Goal: Task Accomplishment & Management: Use online tool/utility

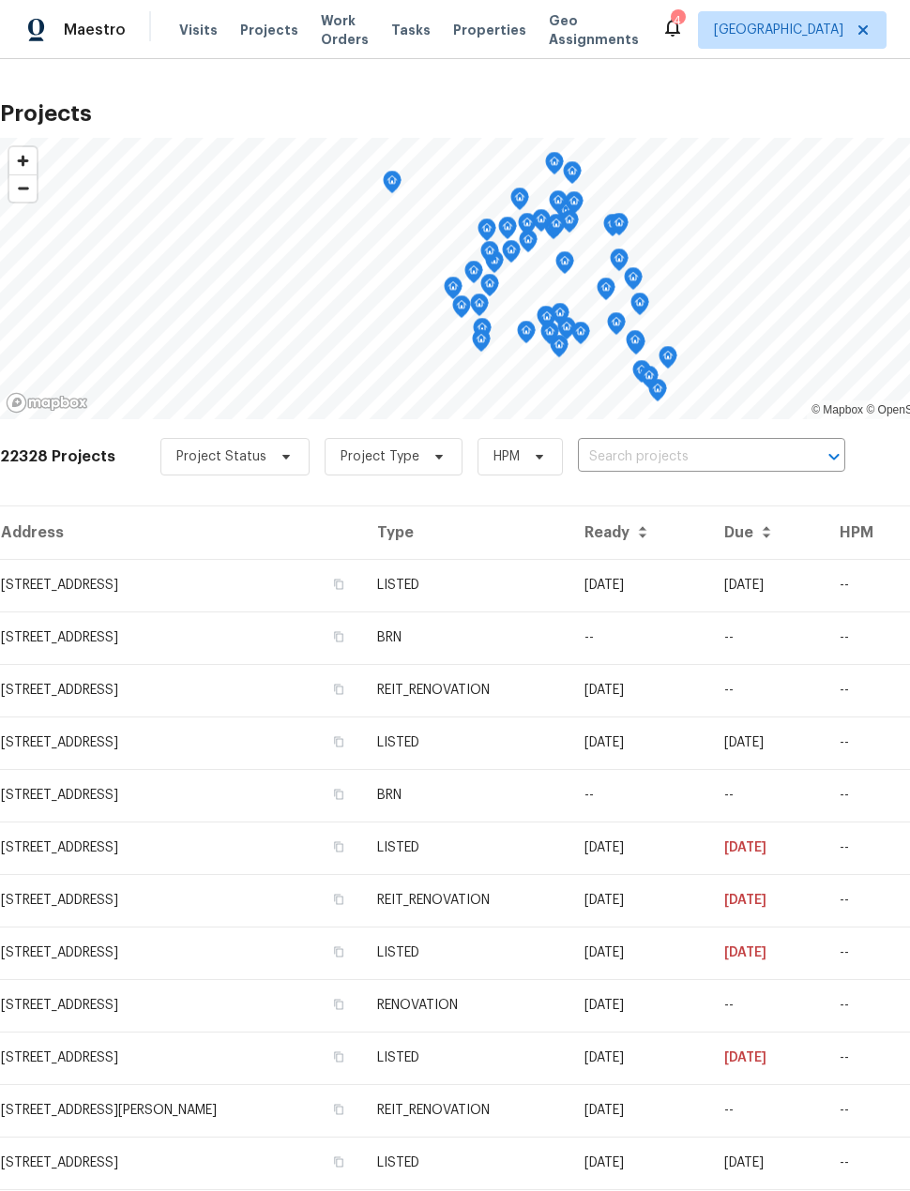
click at [673, 462] on input "text" at bounding box center [685, 457] width 215 height 29
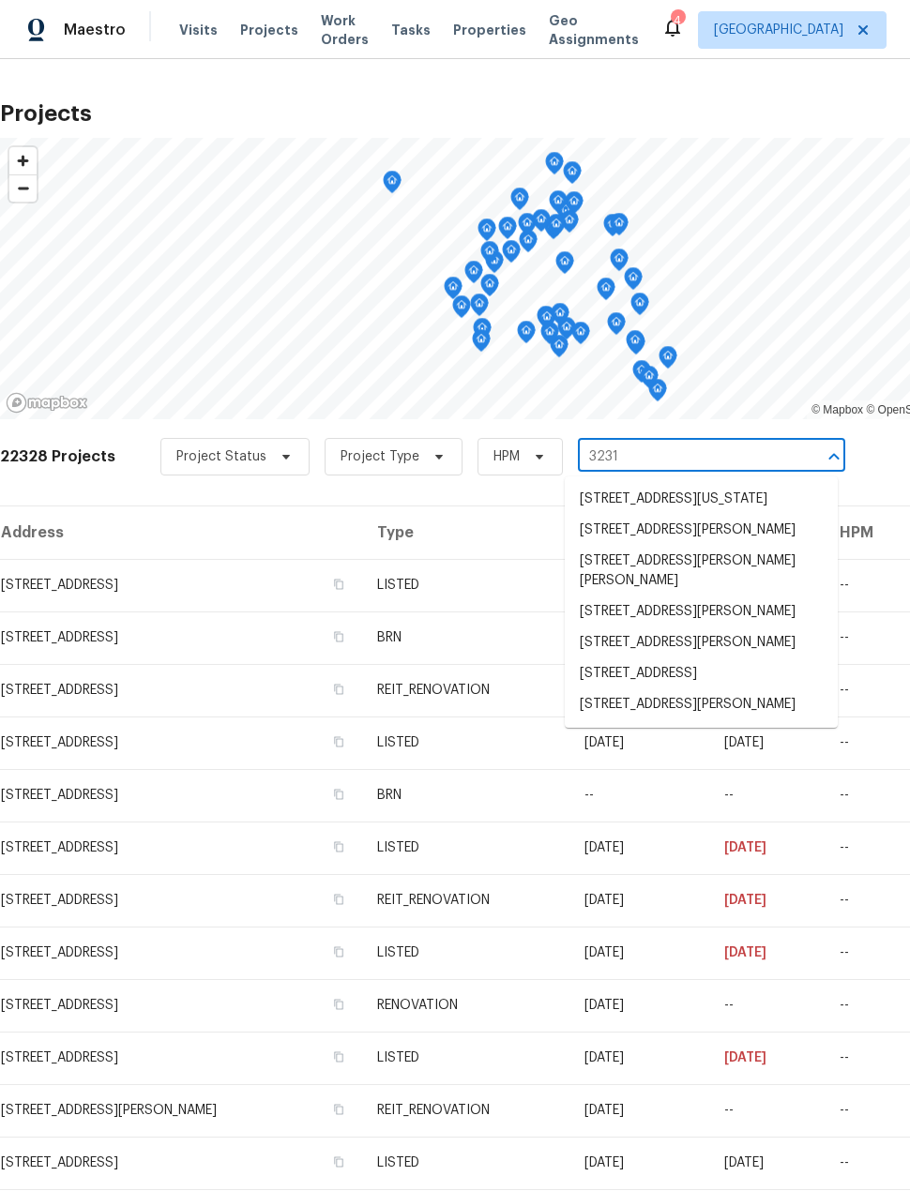
type input "3231"
click at [764, 689] on li "[STREET_ADDRESS]" at bounding box center [701, 673] width 273 height 31
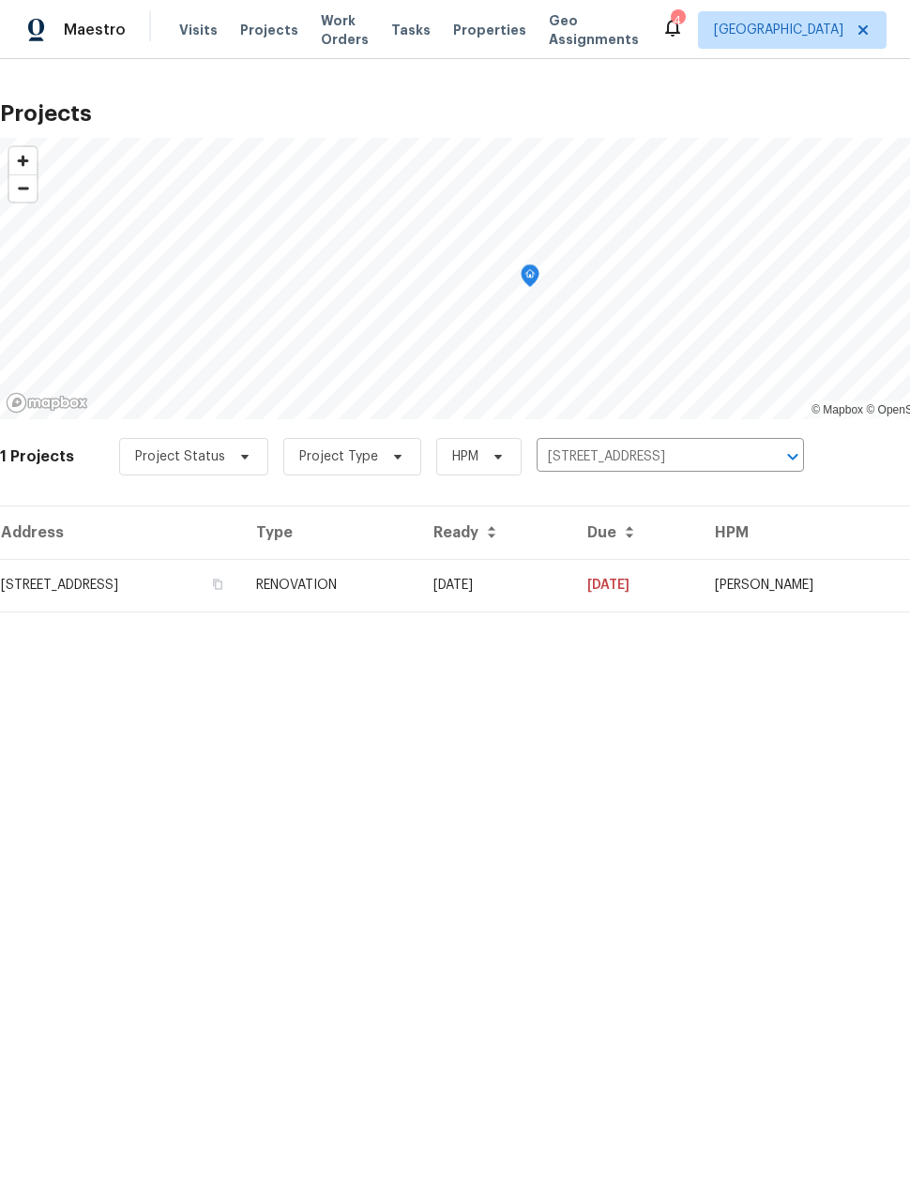
click at [53, 583] on td "[STREET_ADDRESS]" at bounding box center [120, 585] width 241 height 53
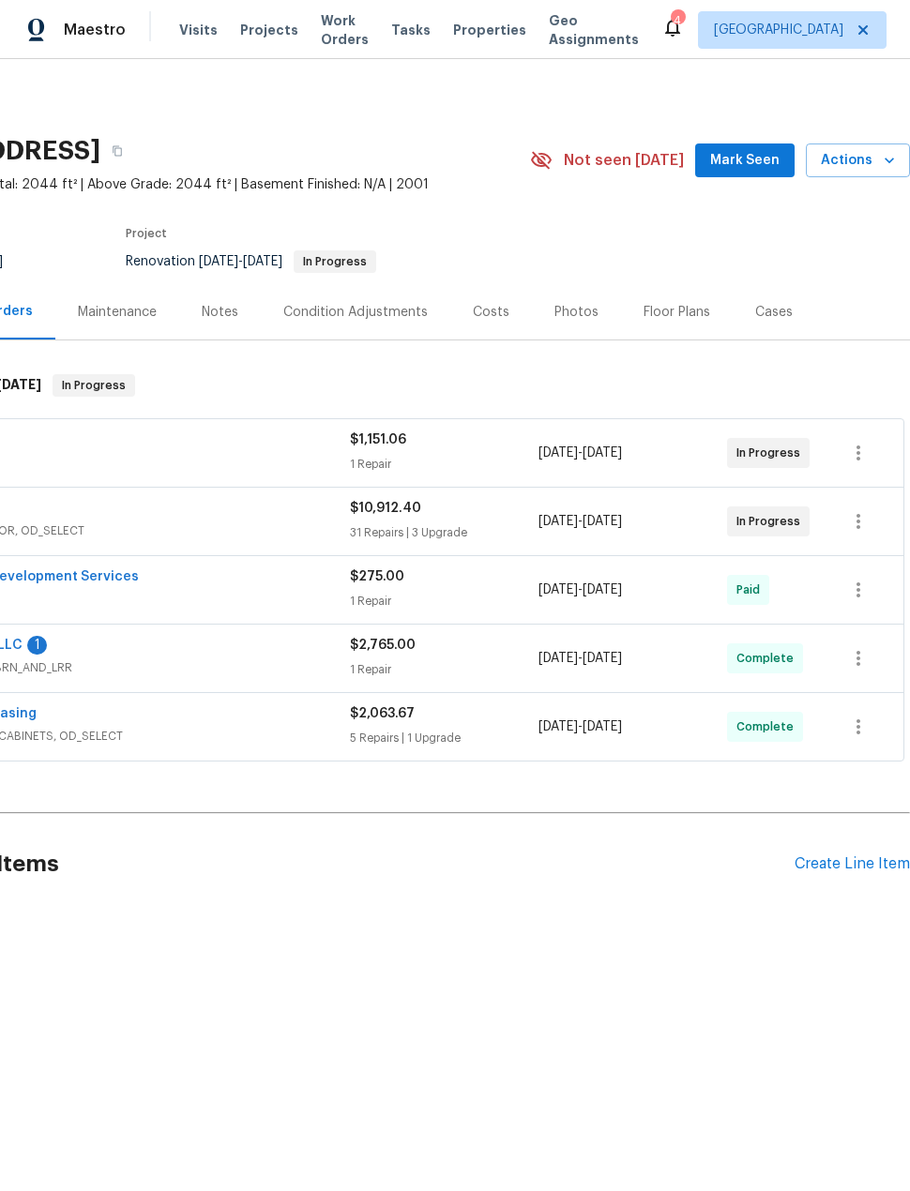
scroll to position [0, 150]
click at [847, 870] on div "Create Line Item" at bounding box center [851, 864] width 115 height 18
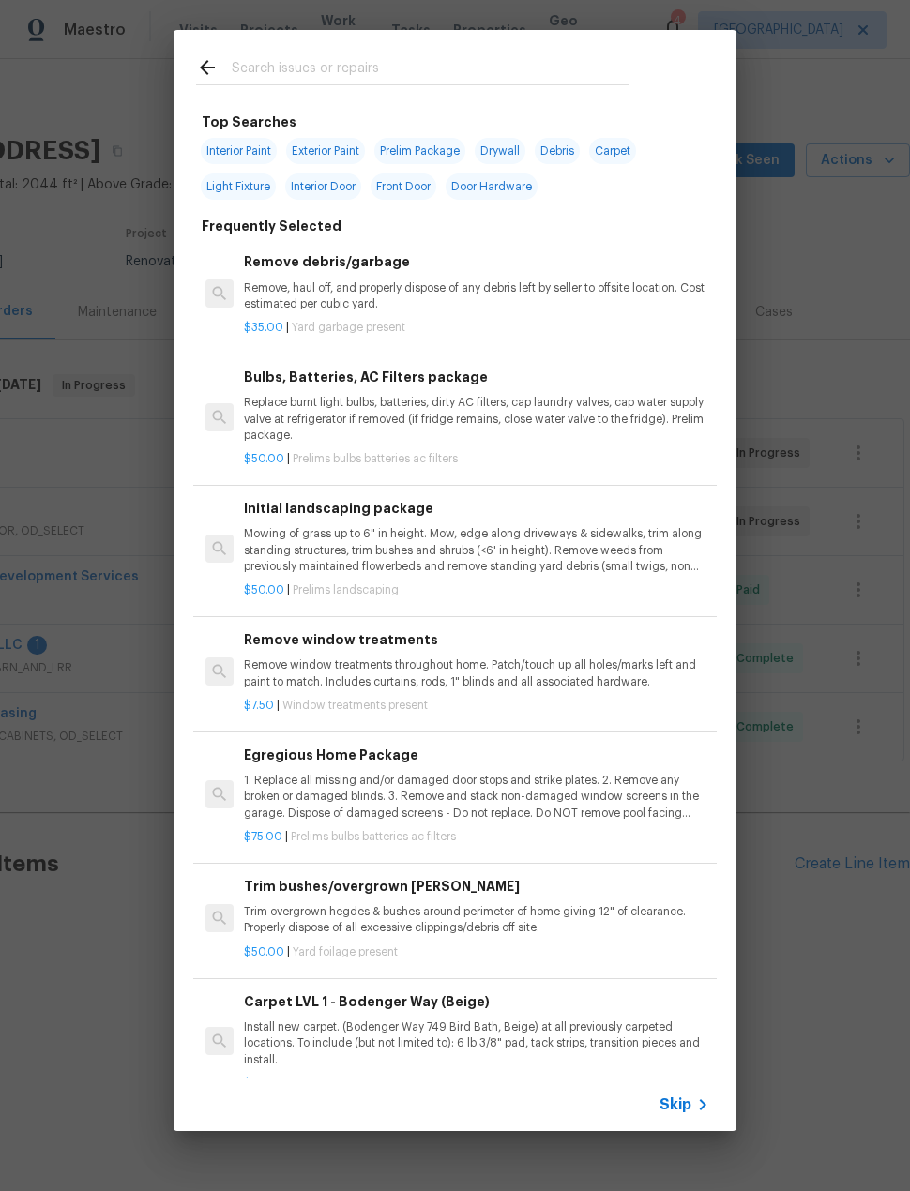
click at [510, 78] on input "text" at bounding box center [431, 70] width 398 height 28
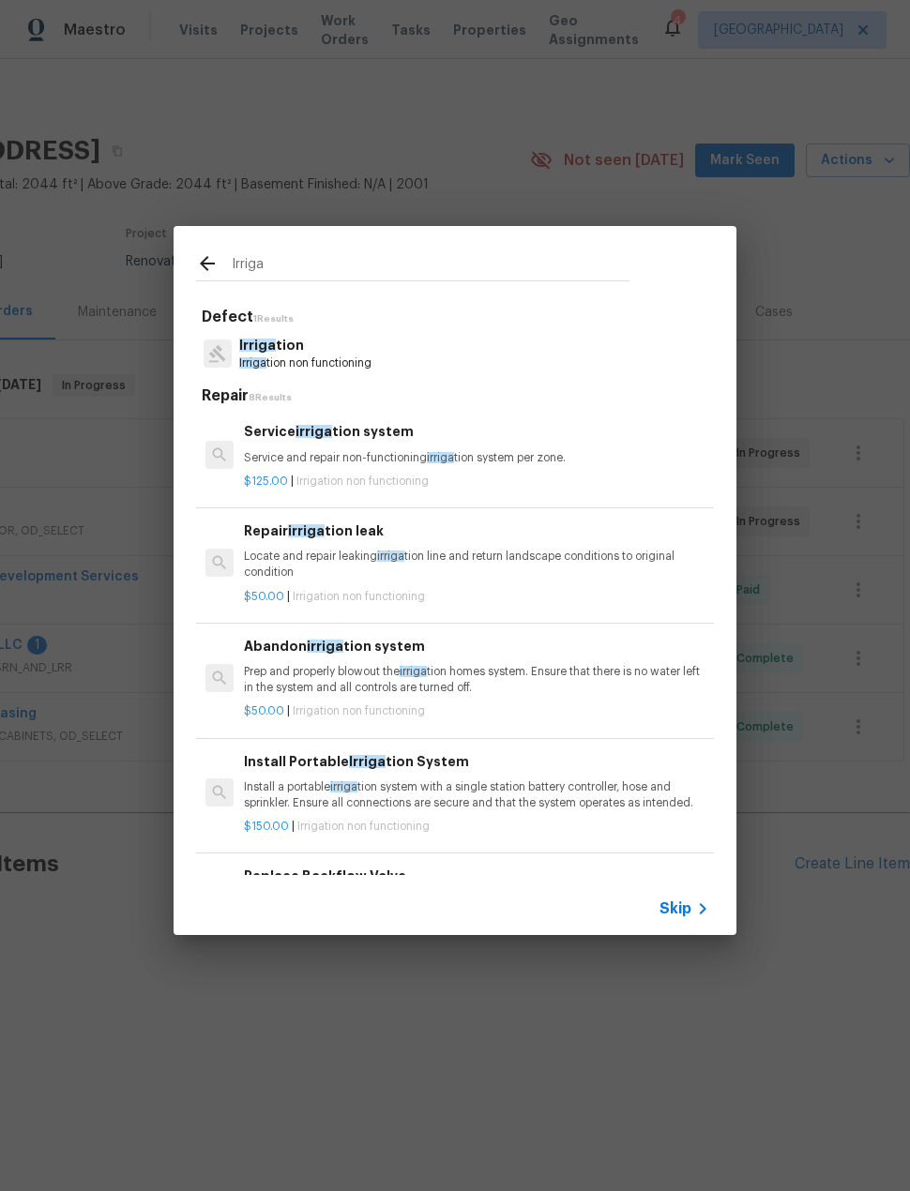
type input "Irriga"
click at [658, 356] on div "Irriga tion Irriga tion non functioning" at bounding box center [455, 353] width 518 height 51
click at [640, 362] on div "Irriga tion Irriga tion non functioning" at bounding box center [455, 353] width 518 height 51
click at [567, 355] on div "Irriga tion Irriga tion non functioning" at bounding box center [455, 353] width 518 height 51
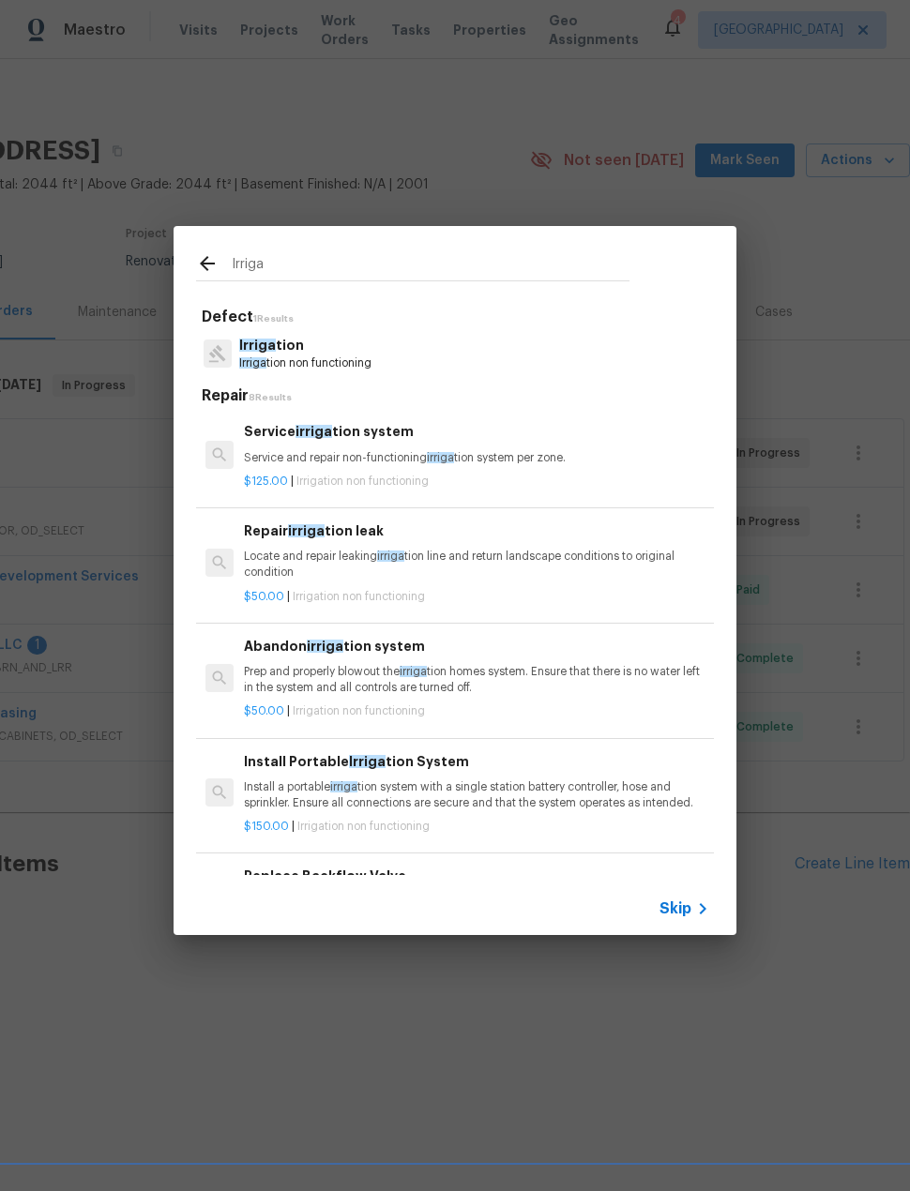
click at [370, 350] on p "Irriga tion" at bounding box center [305, 346] width 132 height 20
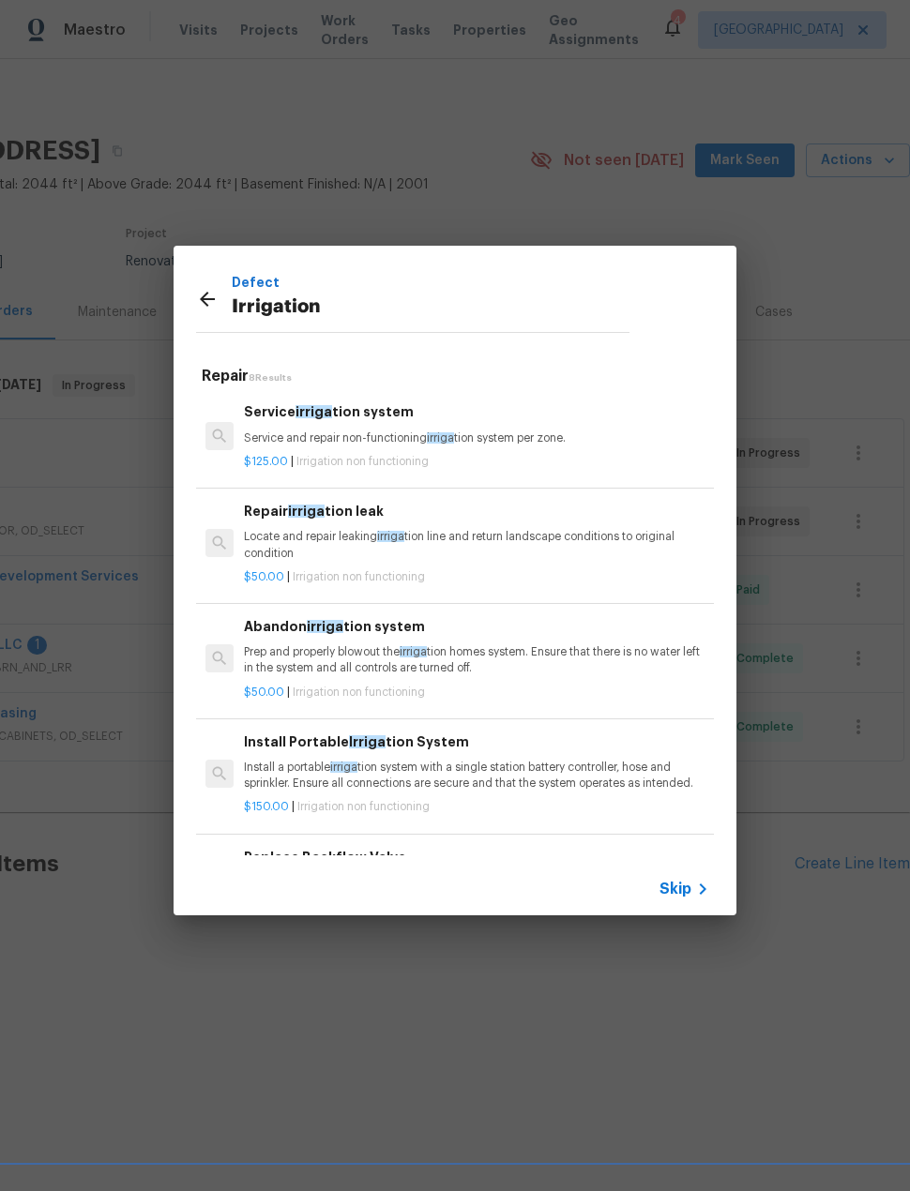
click at [599, 476] on div "Service irriga tion system Service and repair non-functioning irriga tion syste…" at bounding box center [454, 436] width 523 height 105
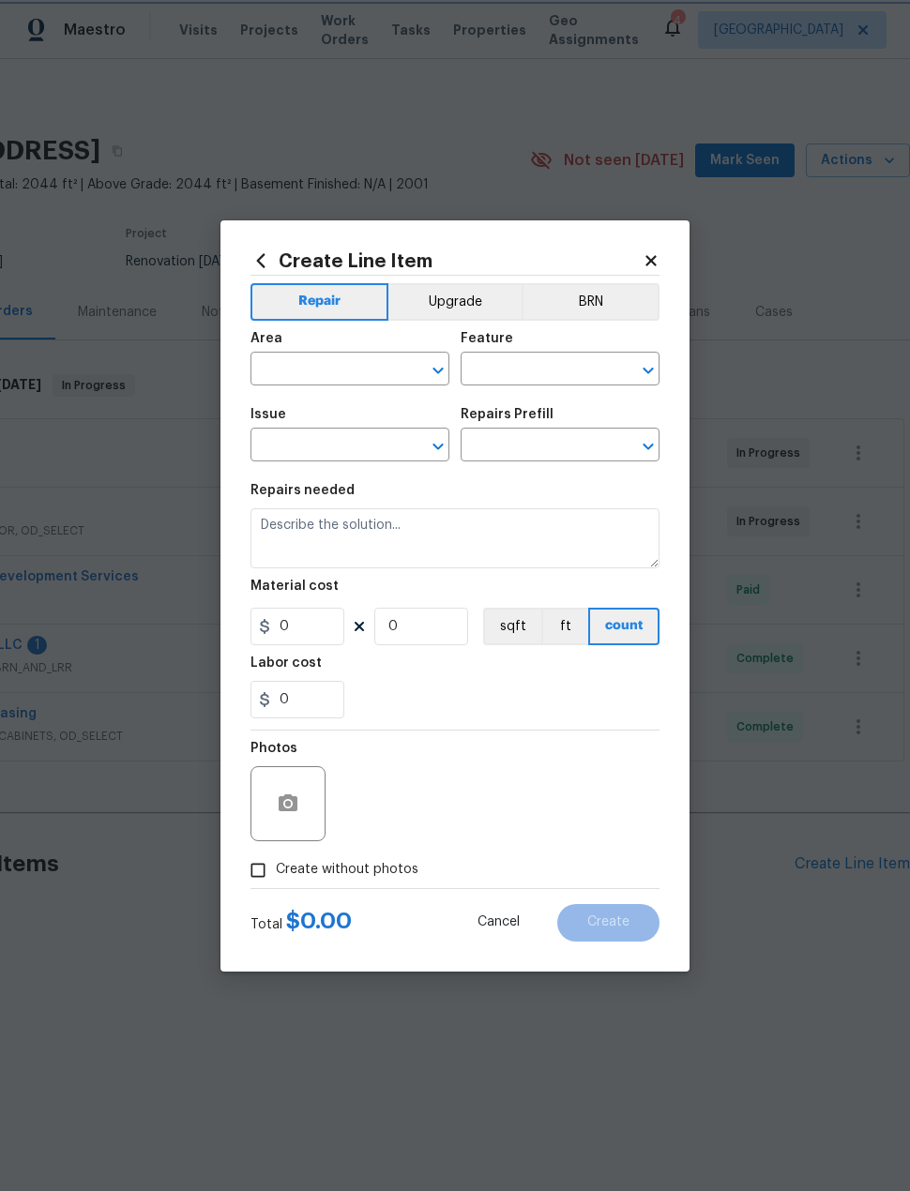
type input "Irrigation"
type input "Service irrigation system $125.00"
type textarea "Service and repair non-functioning irrigation system per zone."
type input "125"
type input "1"
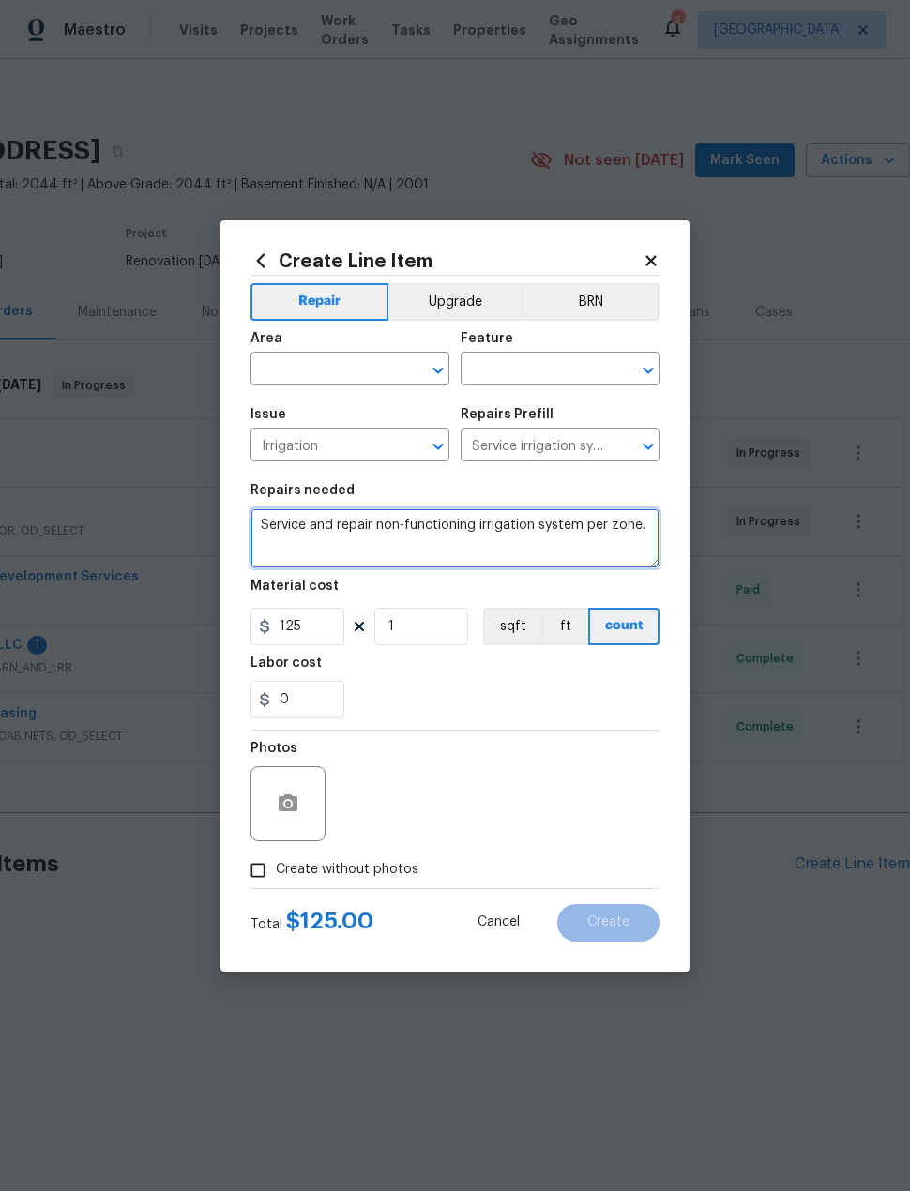
click at [657, 533] on textarea "Service and repair non-functioning irrigation system per zone." at bounding box center [454, 538] width 409 height 60
type textarea "Service"
click at [367, 536] on textarea "Troubleshoot irrigtion" at bounding box center [454, 538] width 409 height 60
click at [356, 521] on textarea "Troubleshoot irrigtion" at bounding box center [454, 538] width 409 height 60
type textarea "Troubleshoot irrigation"
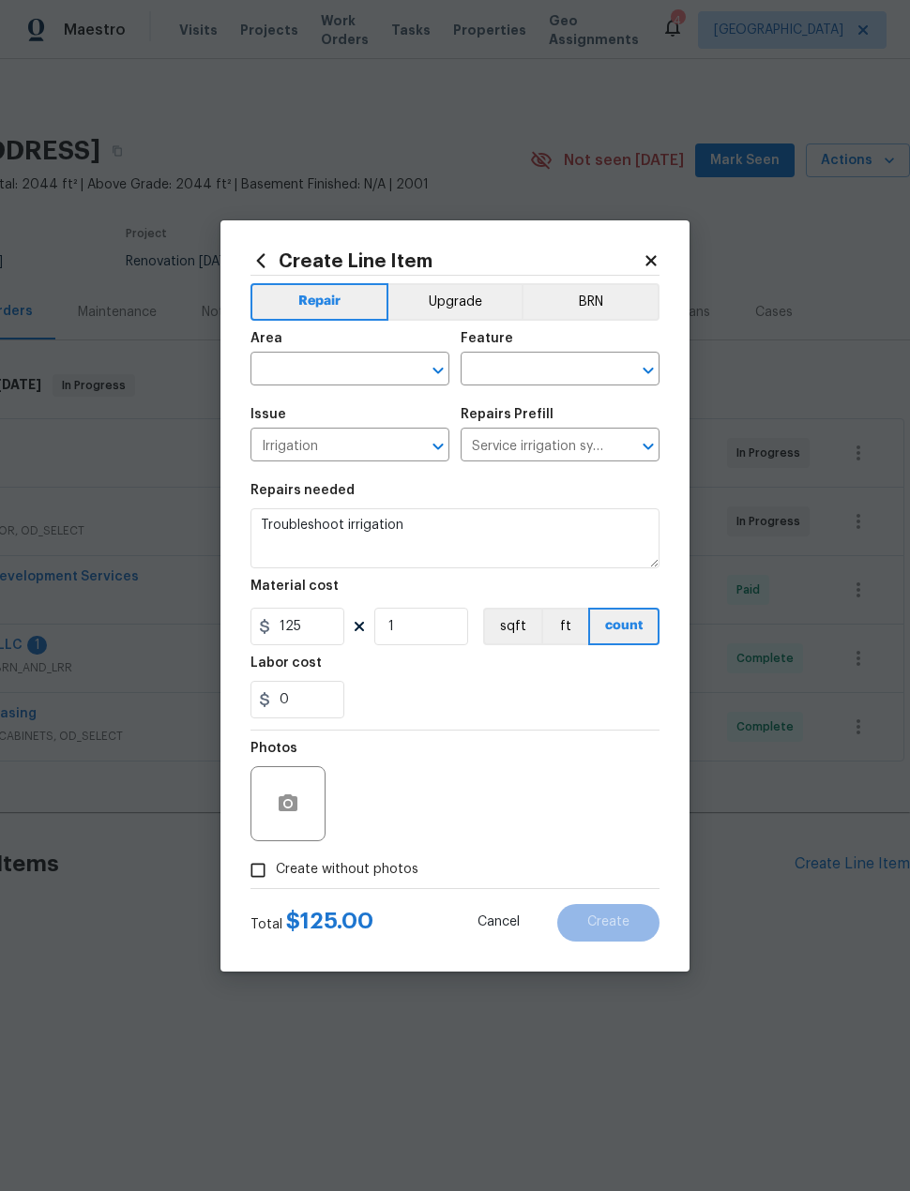
click at [342, 364] on input "text" at bounding box center [323, 370] width 146 height 29
click at [416, 412] on li "Exterior Overall" at bounding box center [349, 412] width 199 height 31
type input "Exterior Overall"
click at [583, 373] on input "text" at bounding box center [534, 370] width 146 height 29
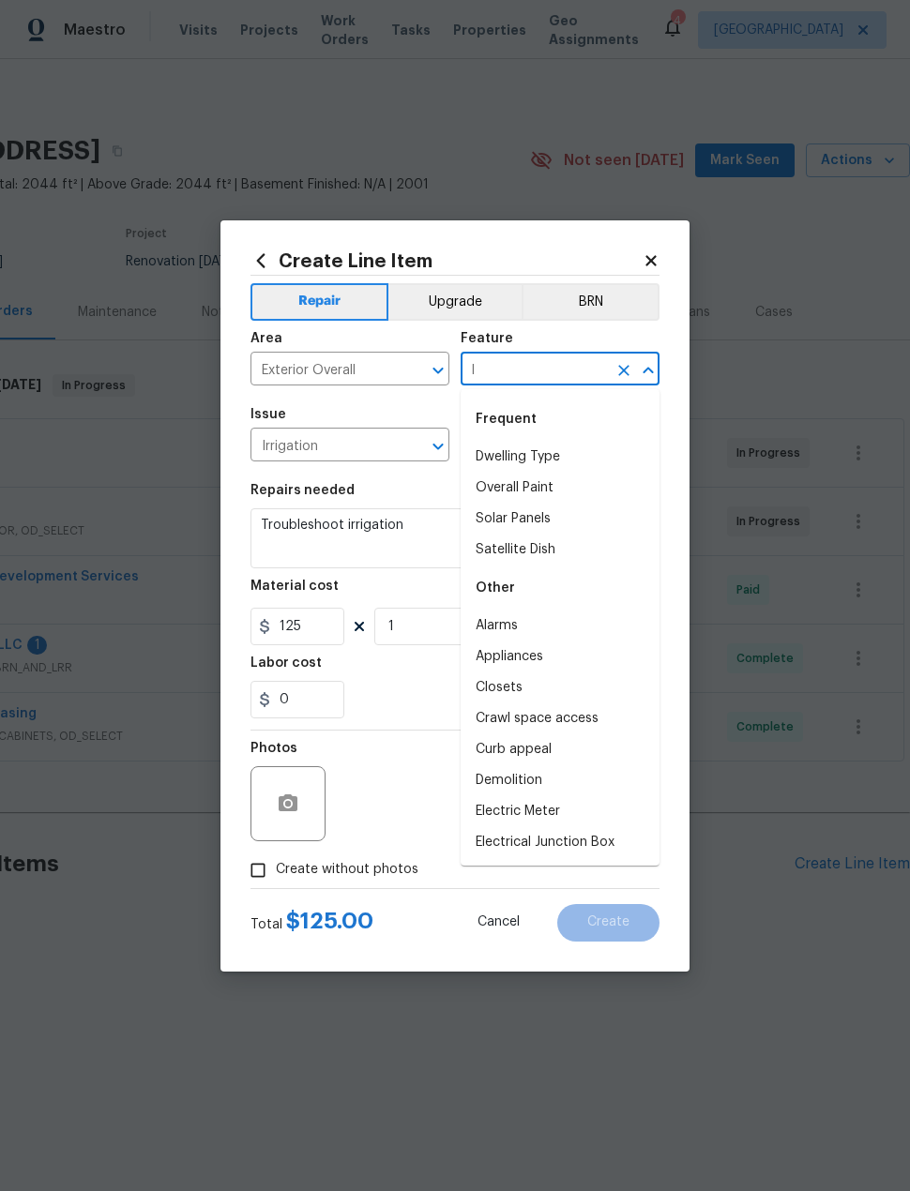
type input "l"
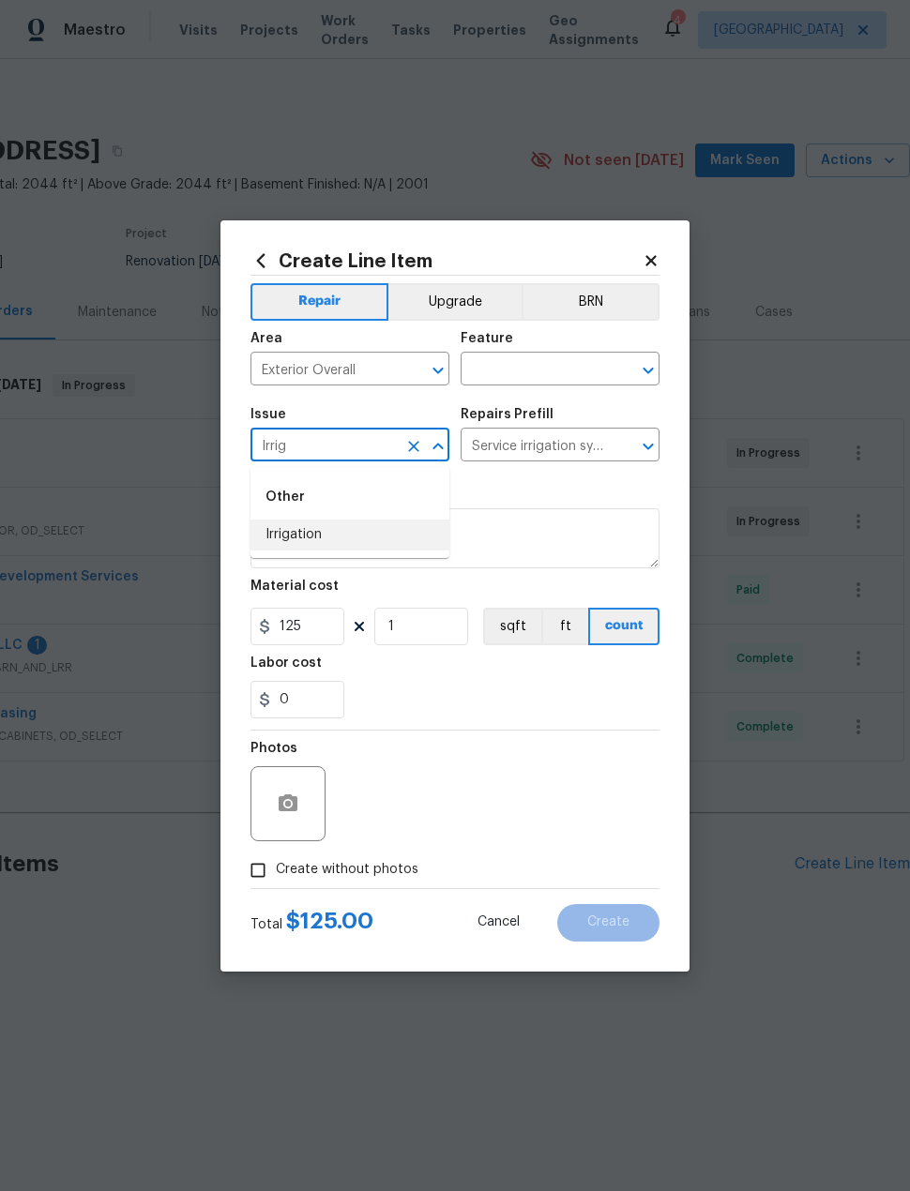
click at [364, 528] on li "Irrigation" at bounding box center [349, 535] width 199 height 31
type input "Irrigation"
click at [551, 383] on input "text" at bounding box center [534, 370] width 146 height 29
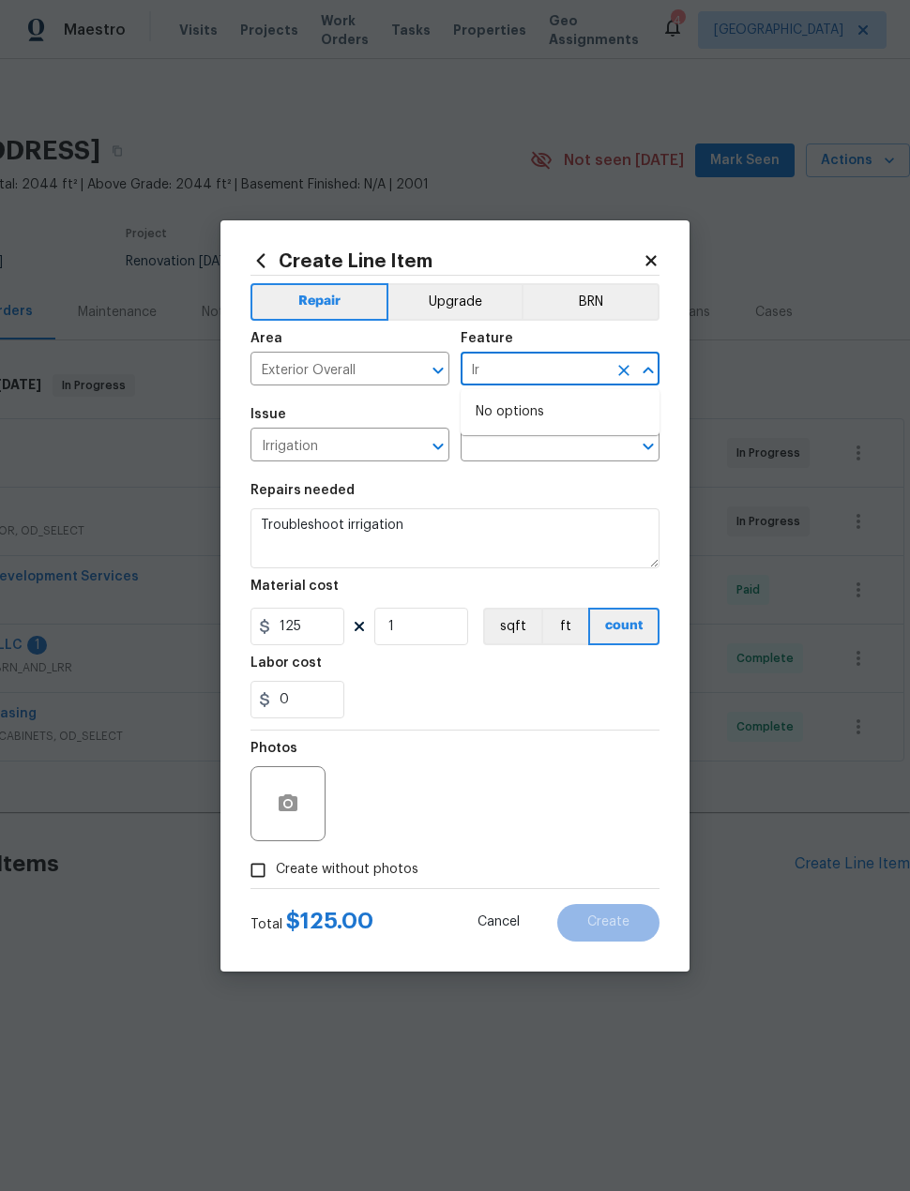
type input "l"
click at [607, 462] on li "Landscaping" at bounding box center [560, 457] width 199 height 31
type input "Landscaping"
click at [607, 461] on div "​" at bounding box center [560, 446] width 199 height 29
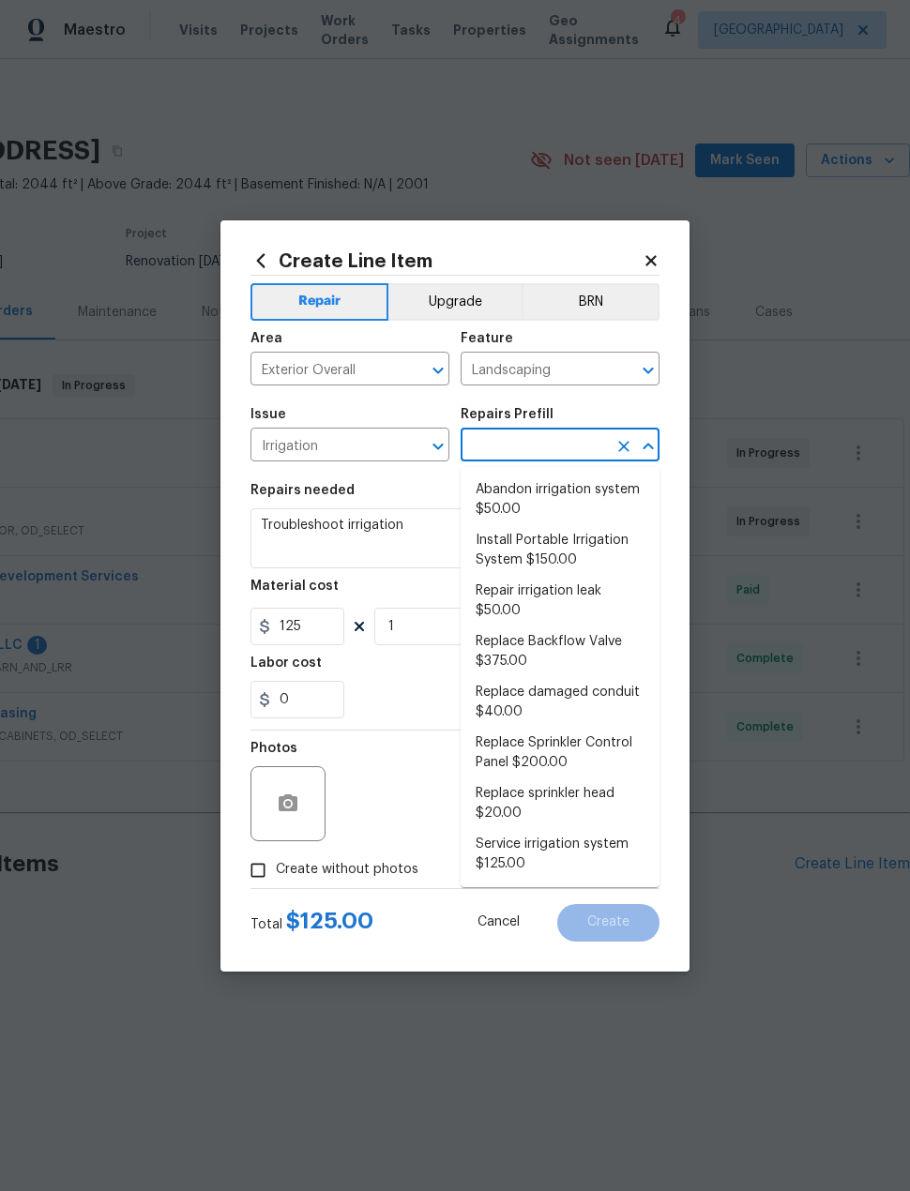
click at [445, 500] on div "Repairs needed" at bounding box center [454, 496] width 409 height 24
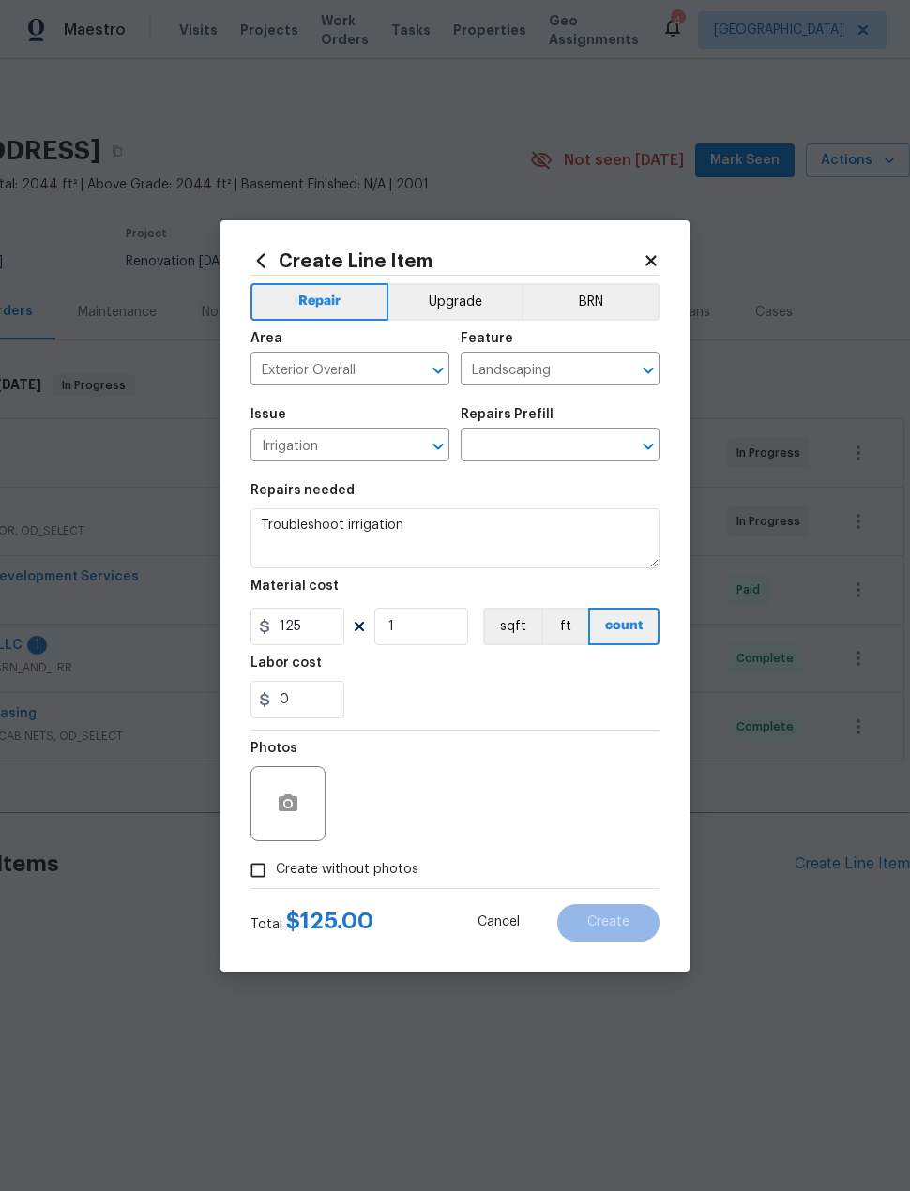
click at [570, 457] on input "text" at bounding box center [534, 446] width 146 height 29
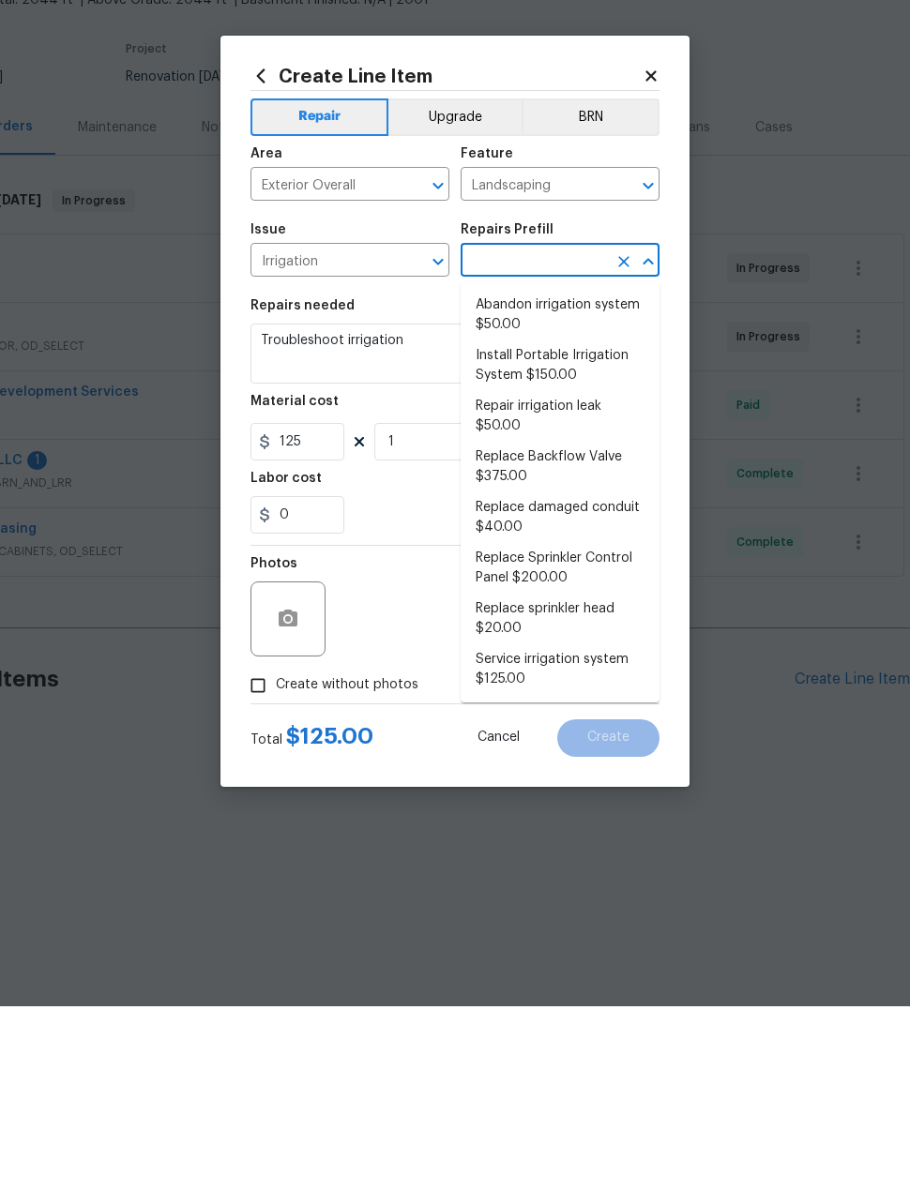
click at [439, 681] on div "0" at bounding box center [454, 700] width 409 height 38
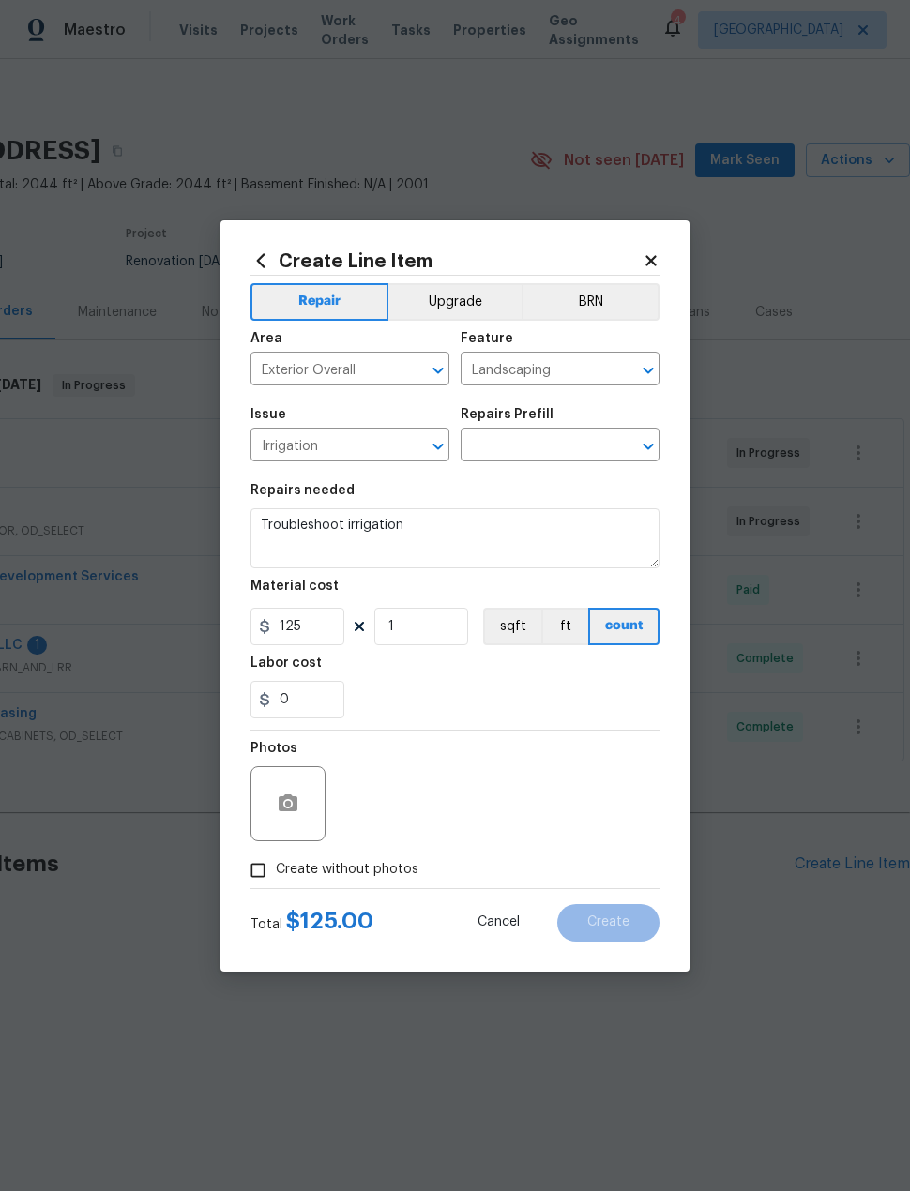
click at [640, 950] on div "Create Line Item Repair Upgrade BRN Area Exterior Overall ​ Feature Landscaping…" at bounding box center [454, 595] width 469 height 751
click at [270, 856] on input "Create without photos" at bounding box center [258, 871] width 36 height 36
checkbox input "true"
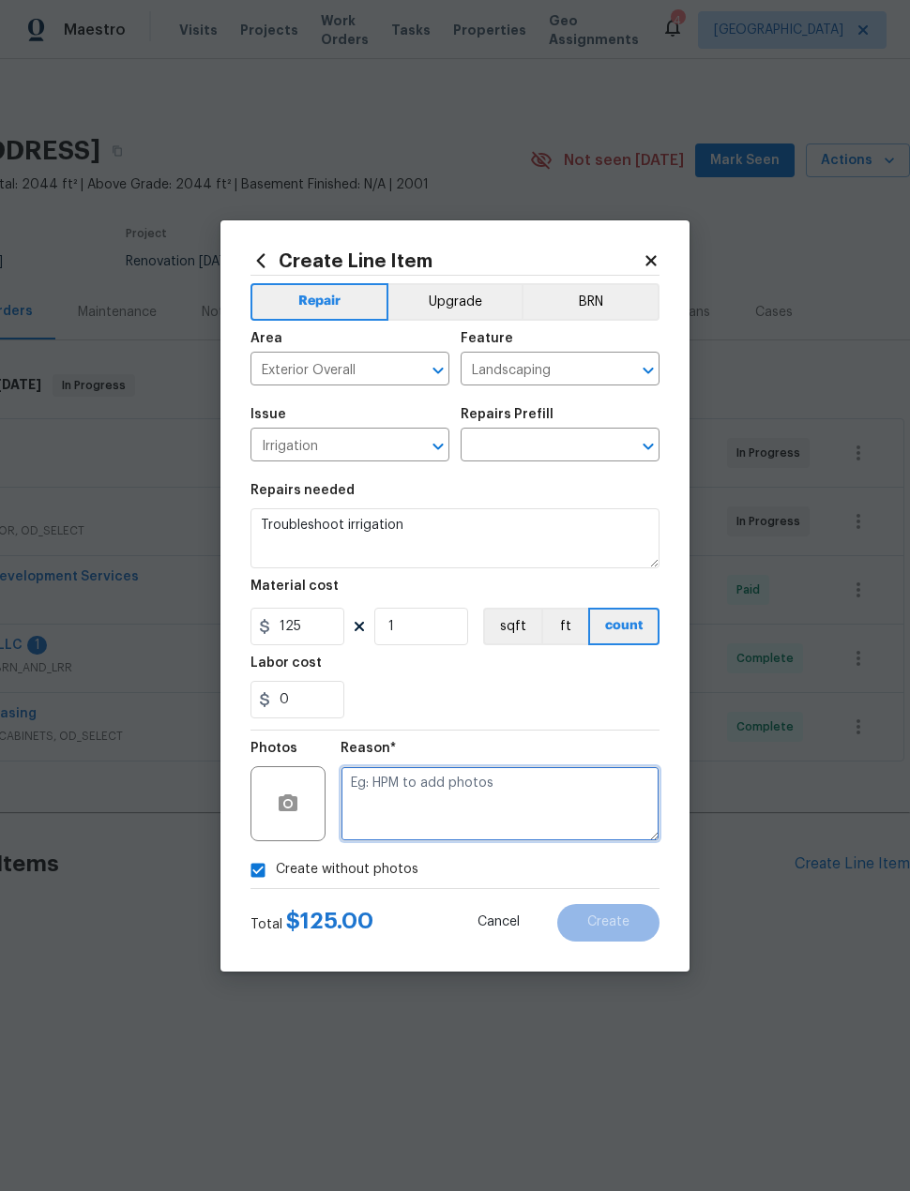
click at [568, 799] on textarea at bounding box center [499, 803] width 319 height 75
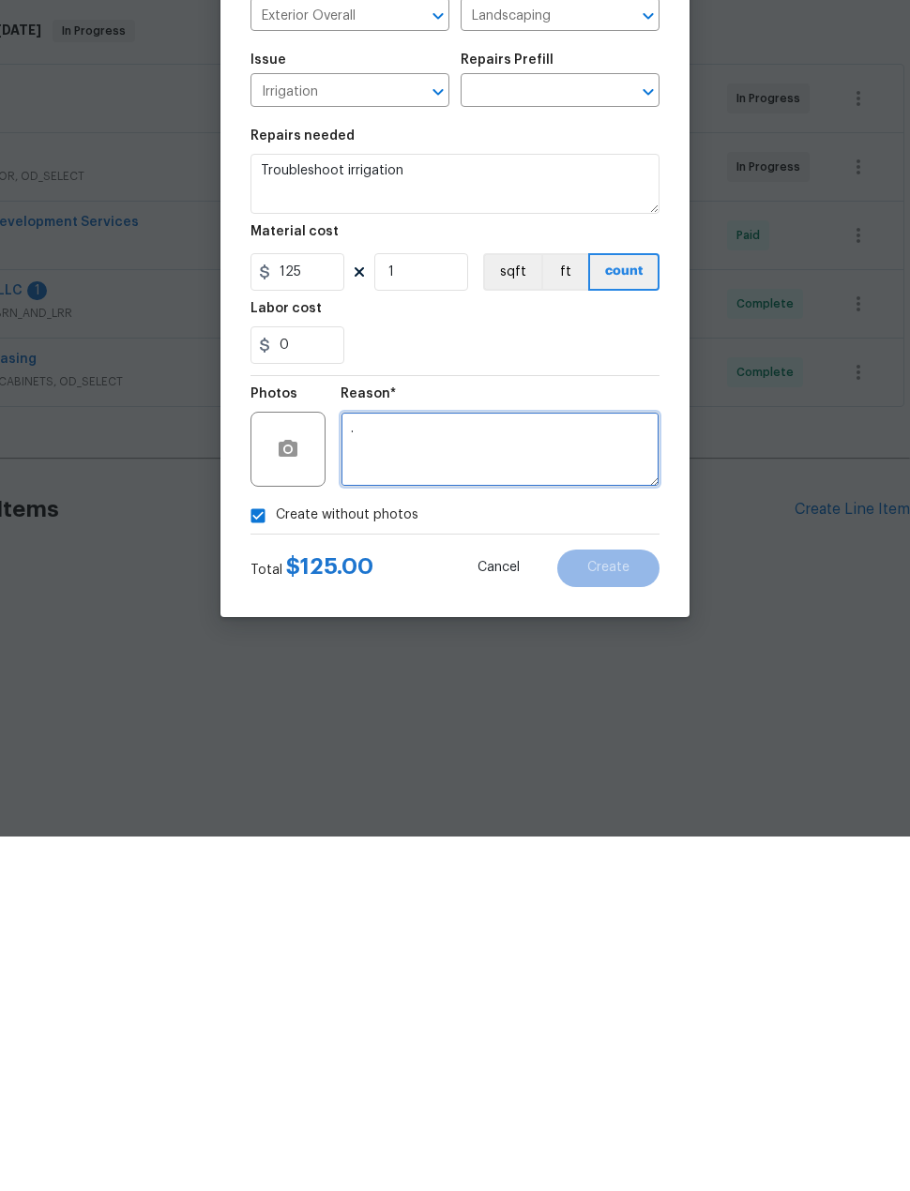
type textarea "."
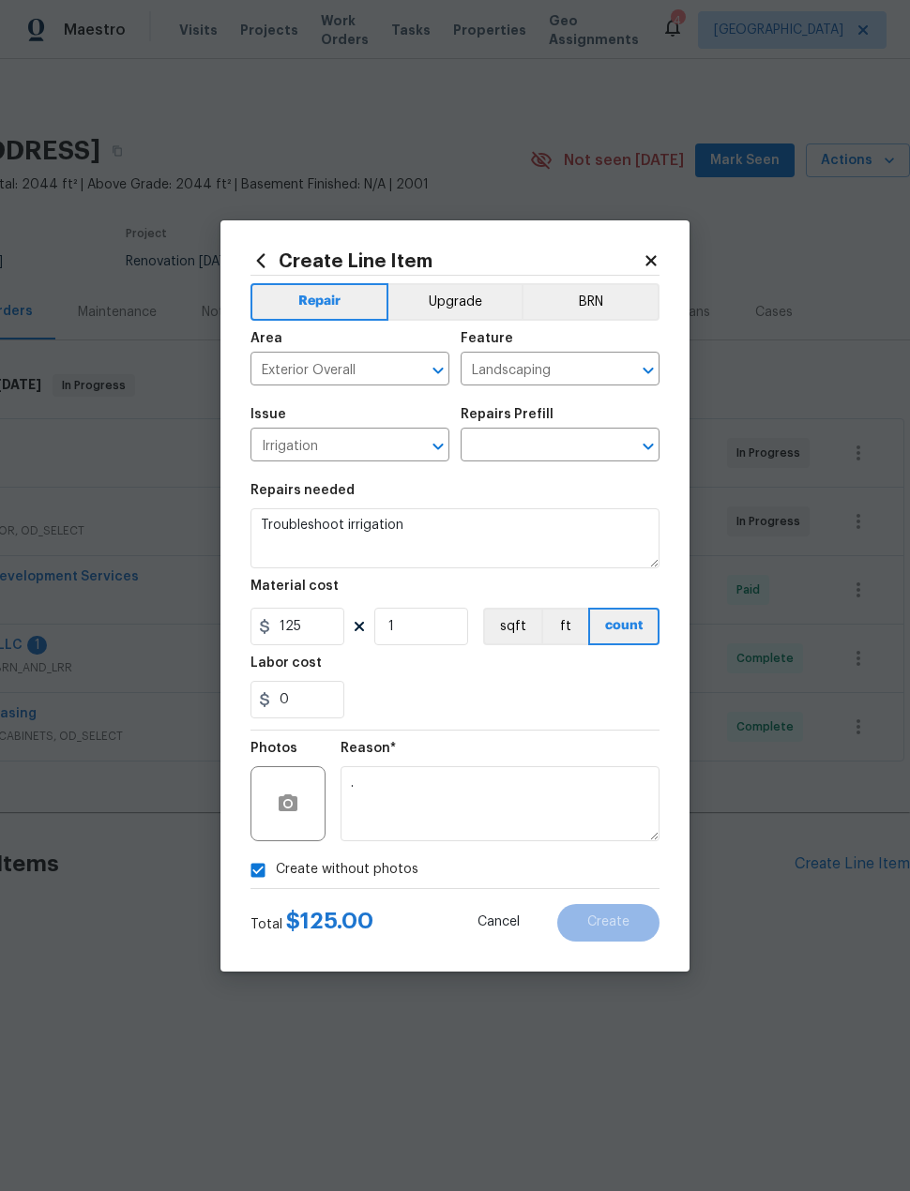
click at [547, 449] on input "text" at bounding box center [534, 446] width 146 height 29
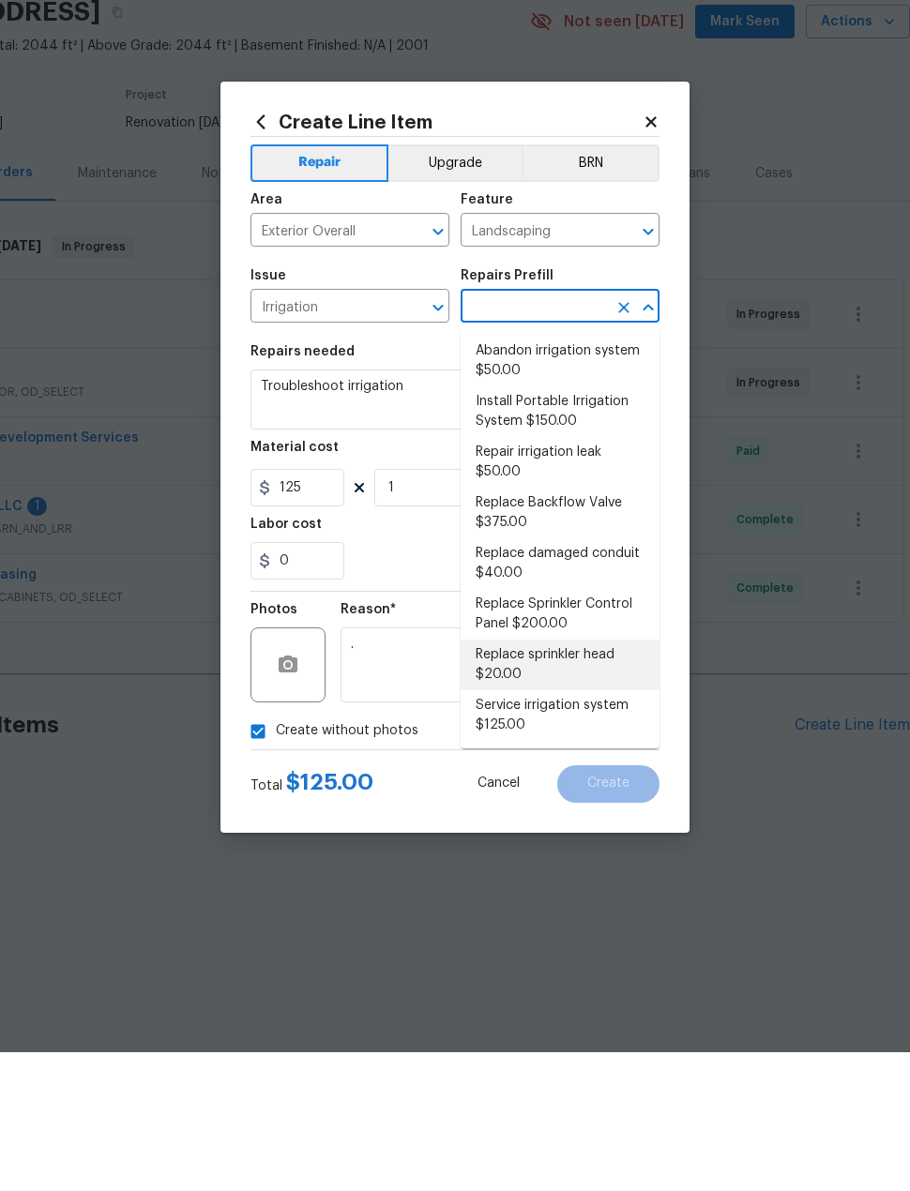
click at [655, 779] on li "Replace sprinkler head $20.00" at bounding box center [560, 804] width 199 height 51
type input "Replace sprinkler head $20.00"
type textarea "Remove and replace the faulty sprinkler head on the homes irrigation system. En…"
type input "20"
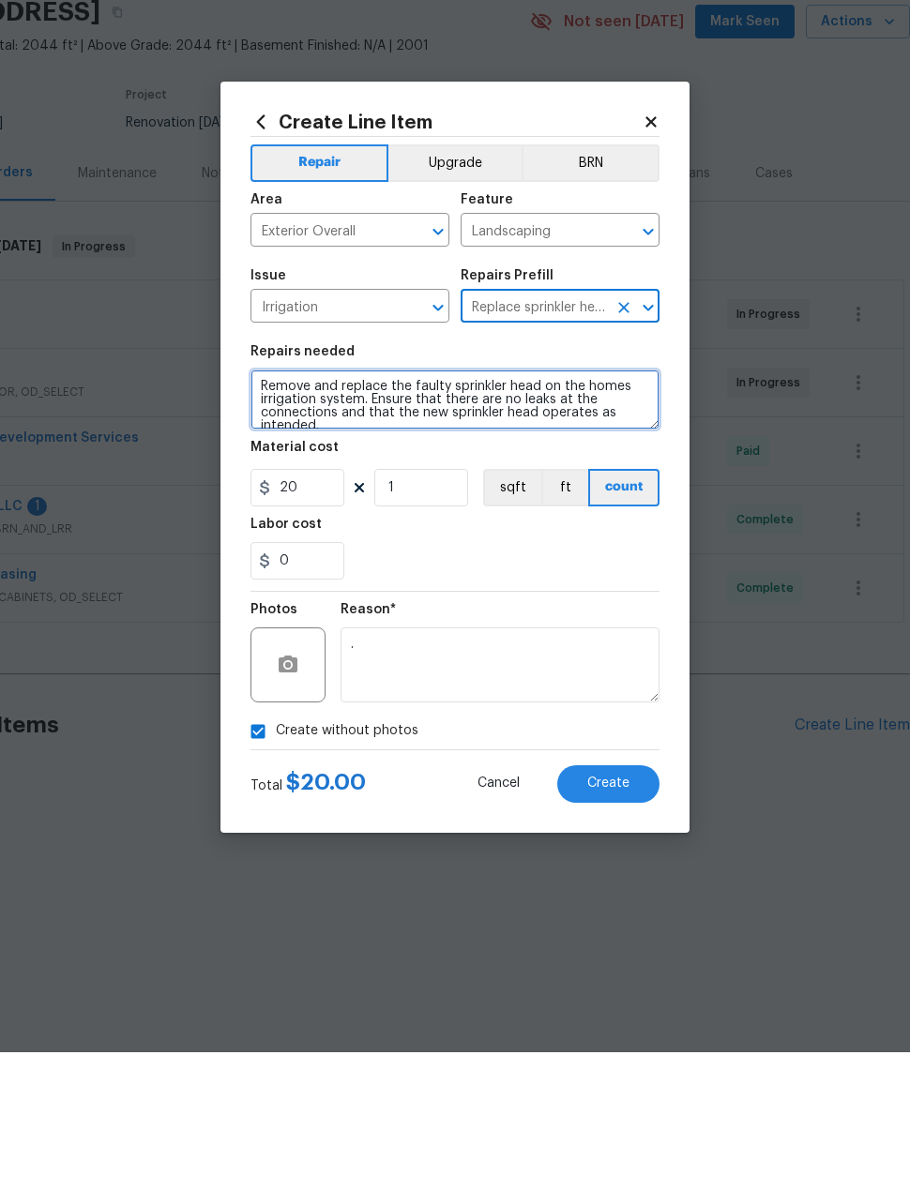
click at [392, 508] on textarea "Remove and replace the faulty sprinkler head on the homes irrigation system. En…" at bounding box center [454, 538] width 409 height 60
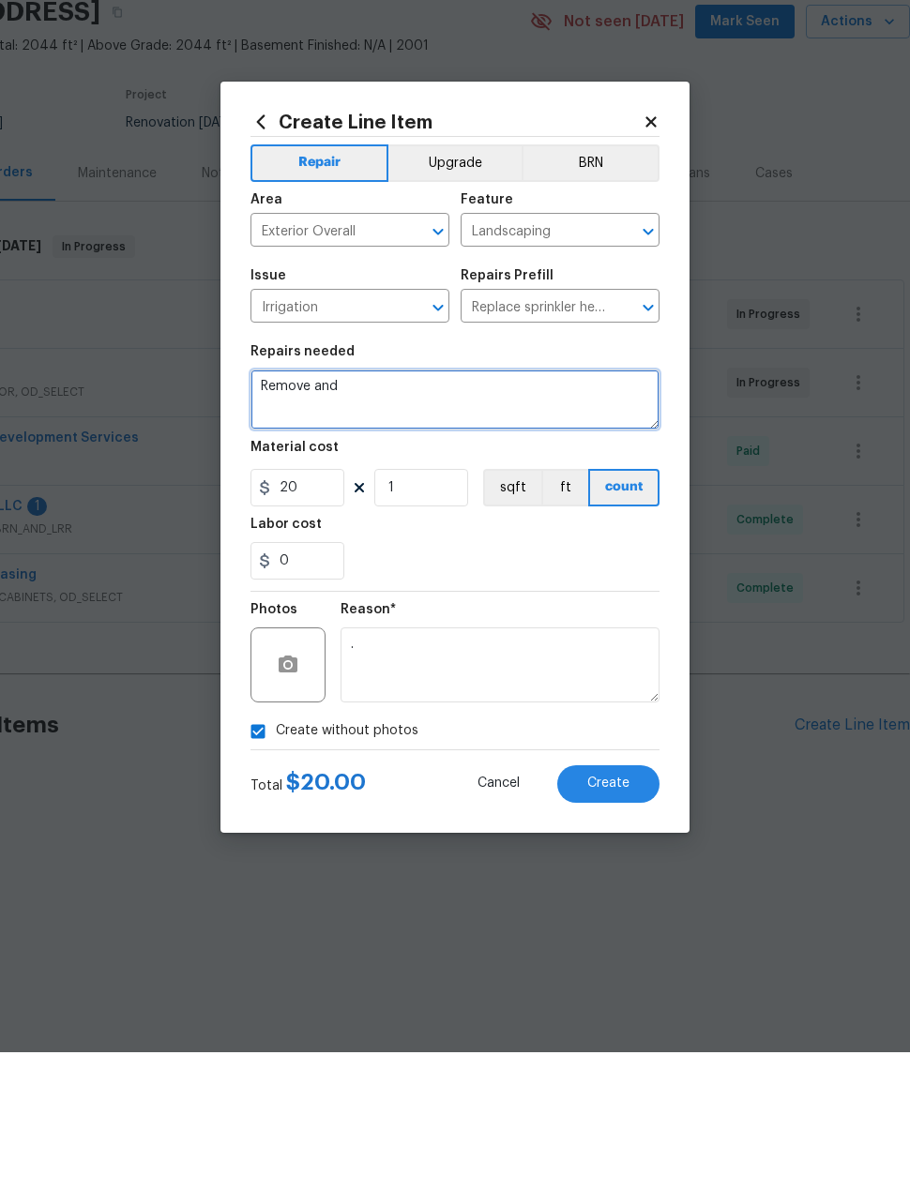
type textarea "Remove"
type textarea "Irrigation troubleshoot"
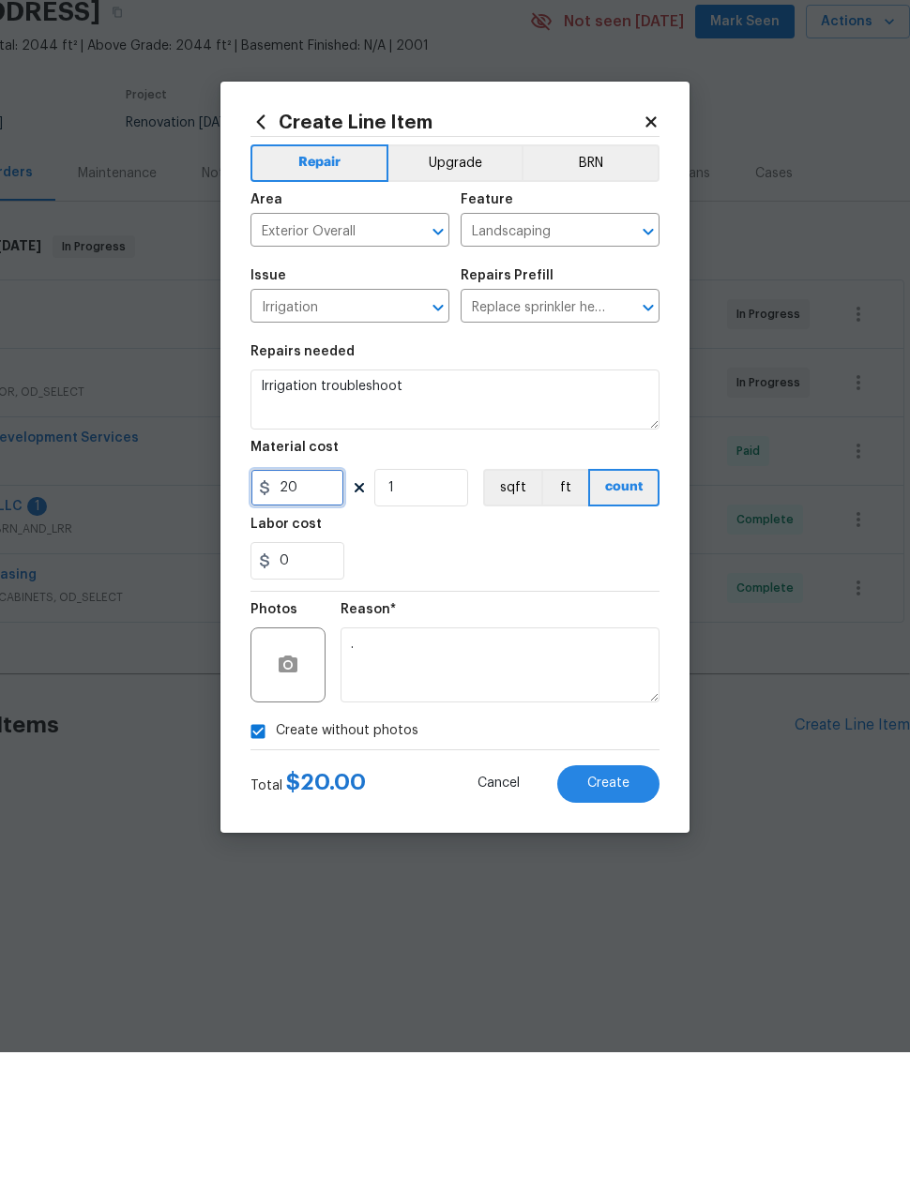
click at [325, 608] on input "20" at bounding box center [297, 627] width 94 height 38
type input "75"
click at [612, 681] on div "0" at bounding box center [454, 700] width 409 height 38
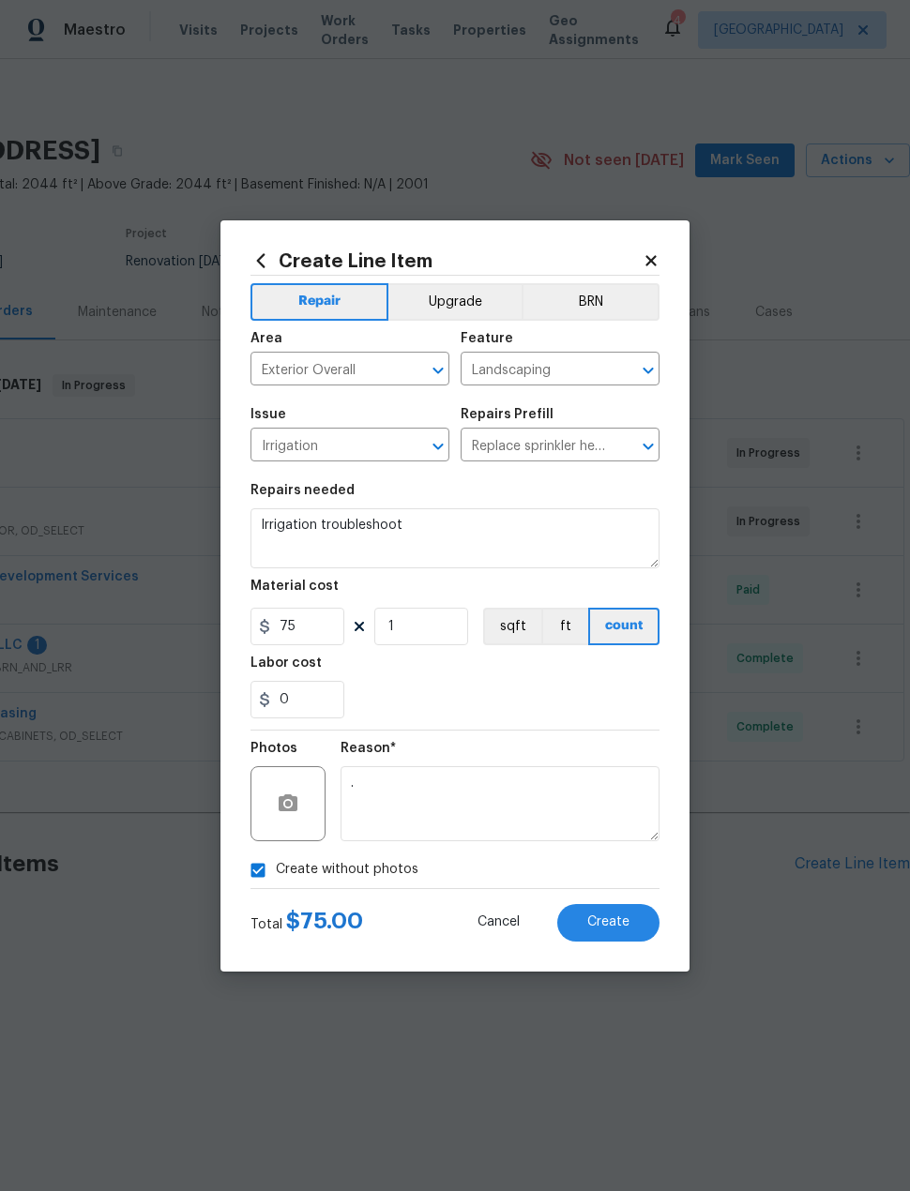
click at [626, 922] on span "Create" at bounding box center [608, 923] width 42 height 14
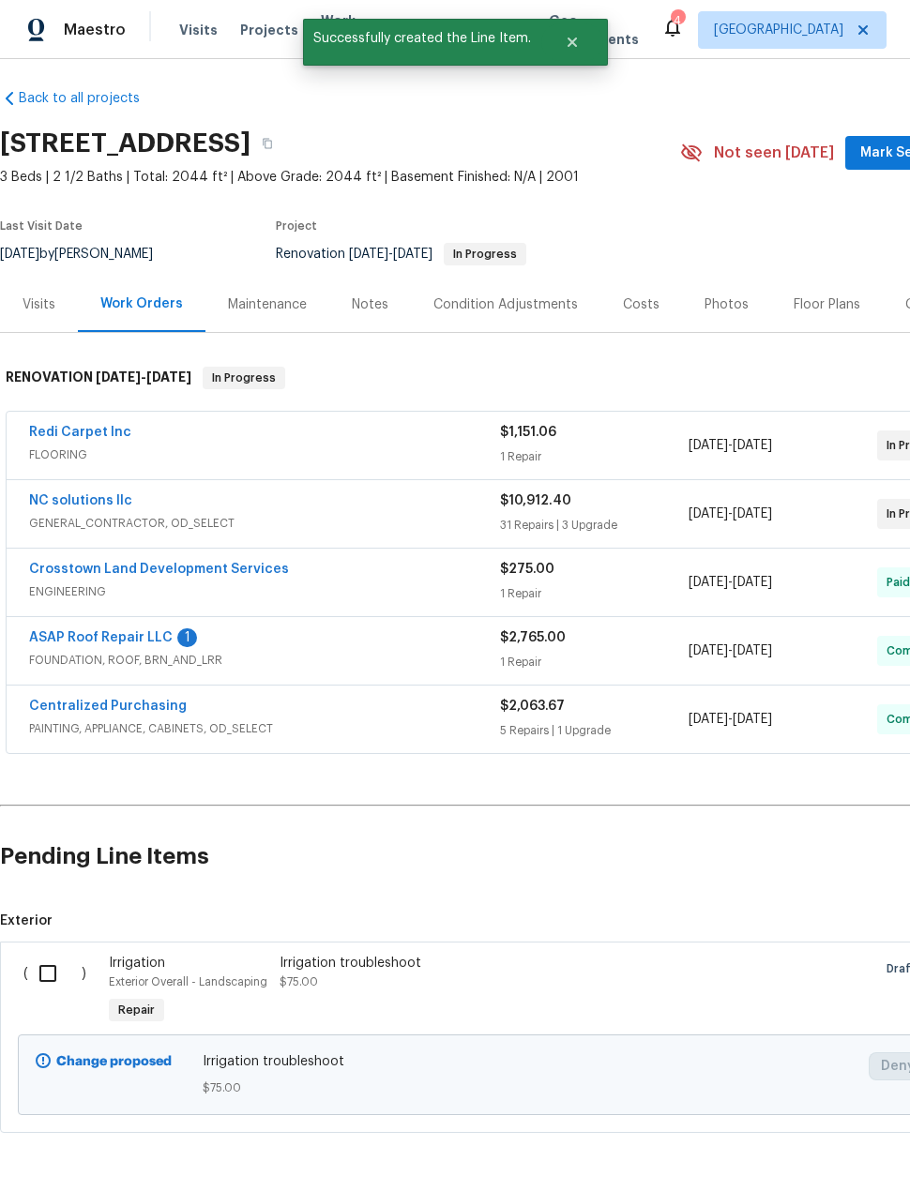
scroll to position [7, 0]
click at [51, 975] on input "checkbox" at bounding box center [54, 974] width 53 height 39
checkbox input "true"
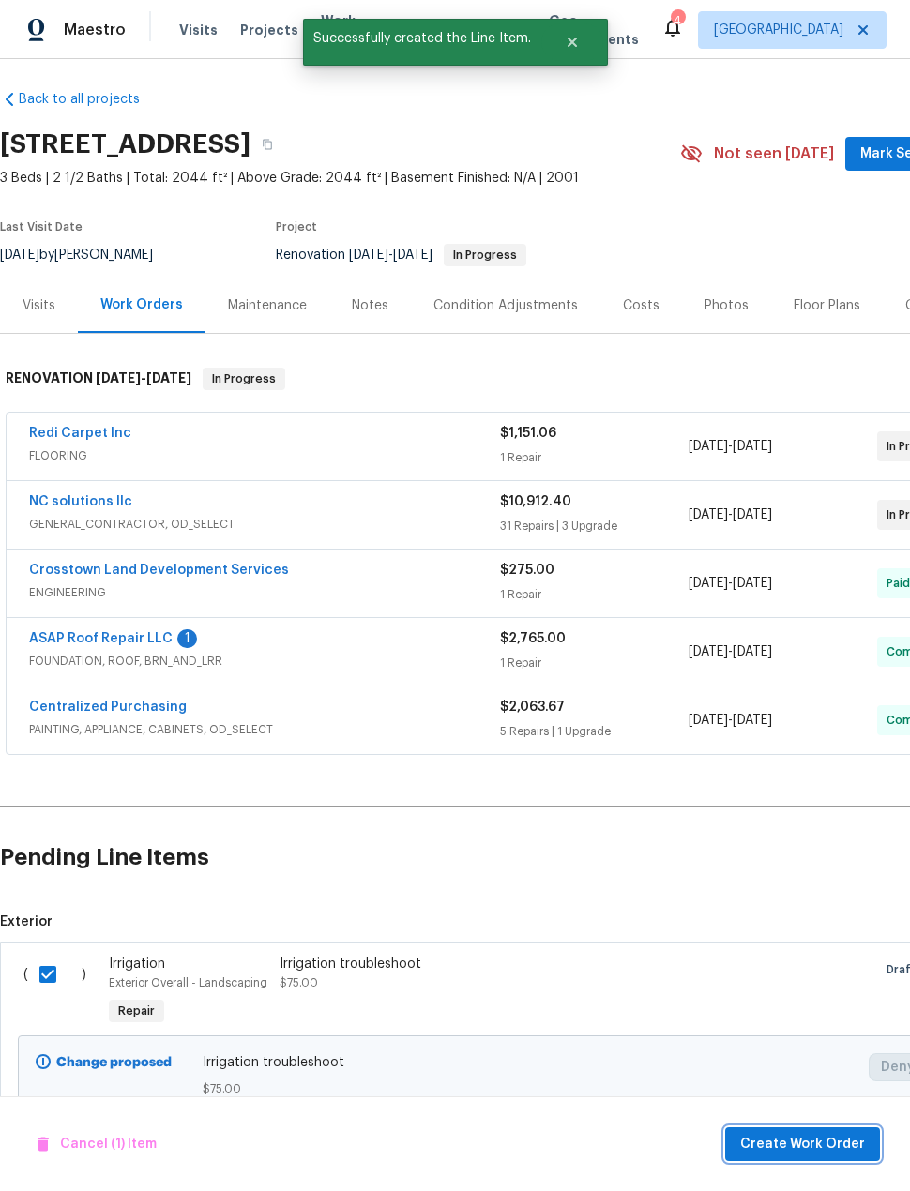
click at [784, 1135] on span "Create Work Order" at bounding box center [802, 1144] width 125 height 23
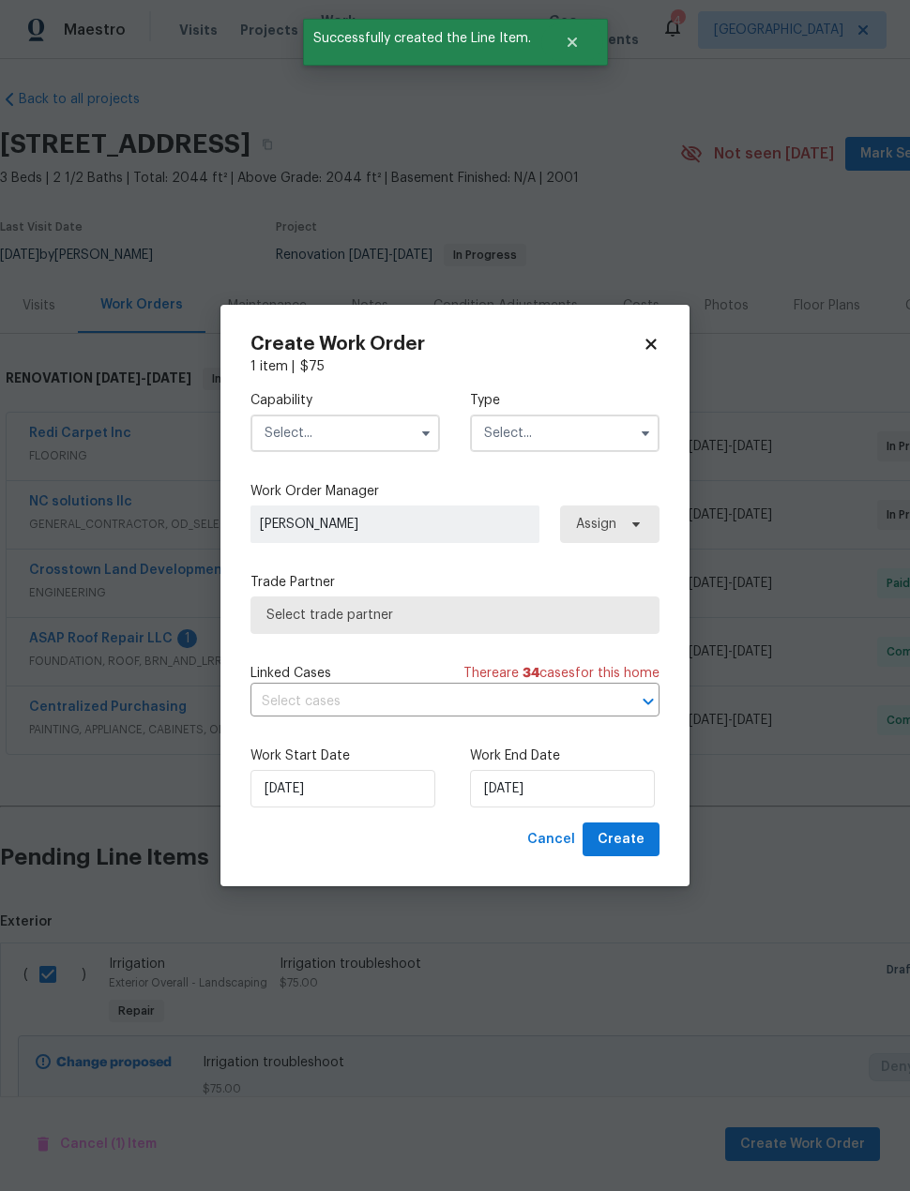
click at [340, 441] on input "text" at bounding box center [344, 434] width 189 height 38
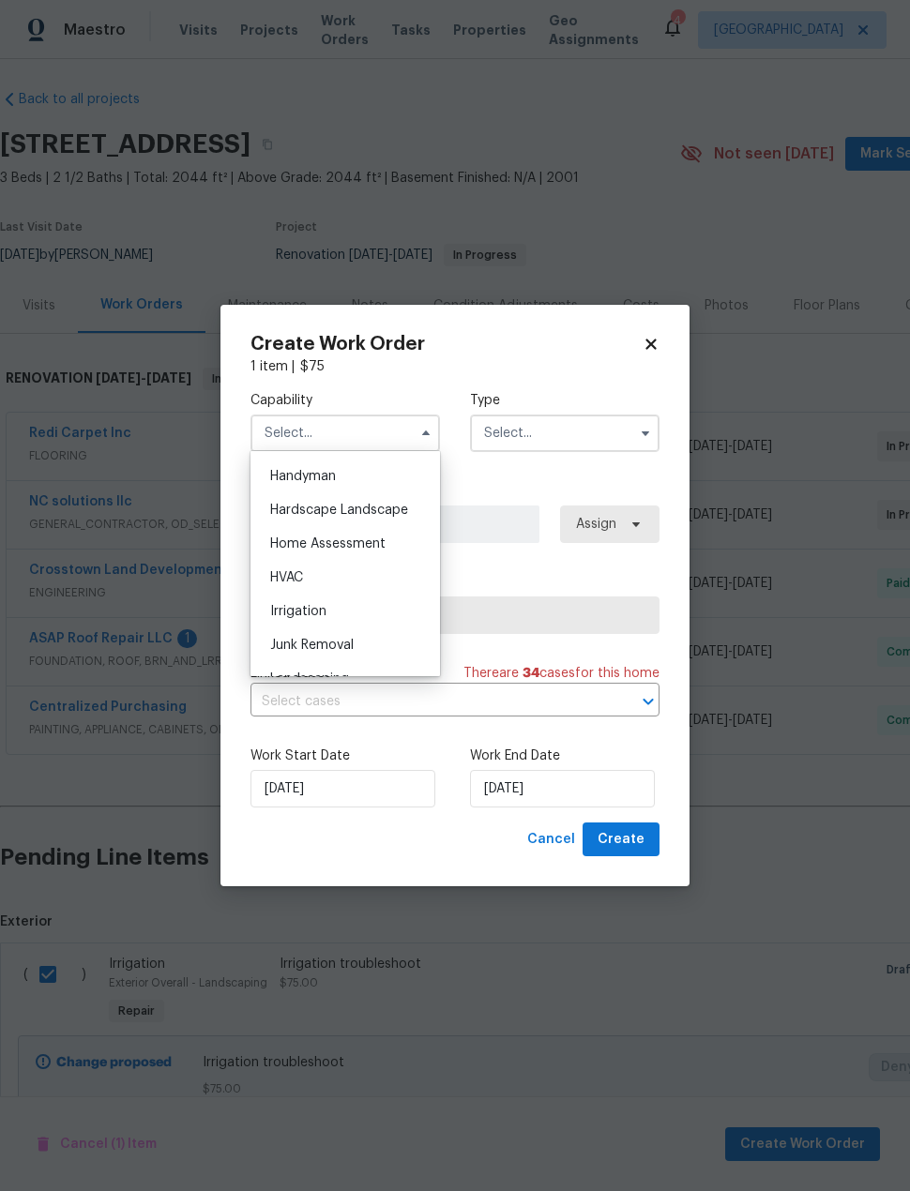
scroll to position [1032, 0]
click at [389, 513] on div "Hardscape Landscape" at bounding box center [345, 507] width 180 height 34
type input "Hardscape Landscape"
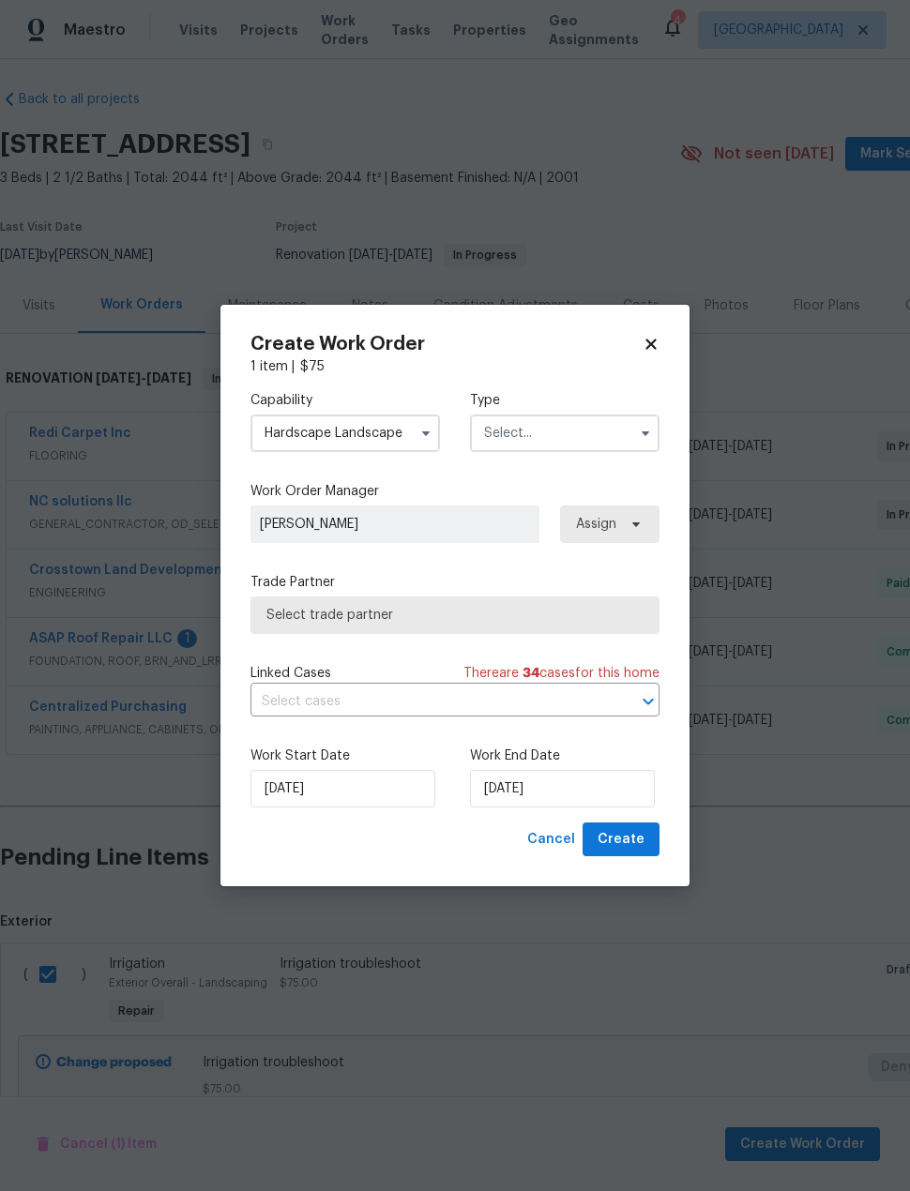
click at [578, 441] on input "text" at bounding box center [564, 434] width 189 height 38
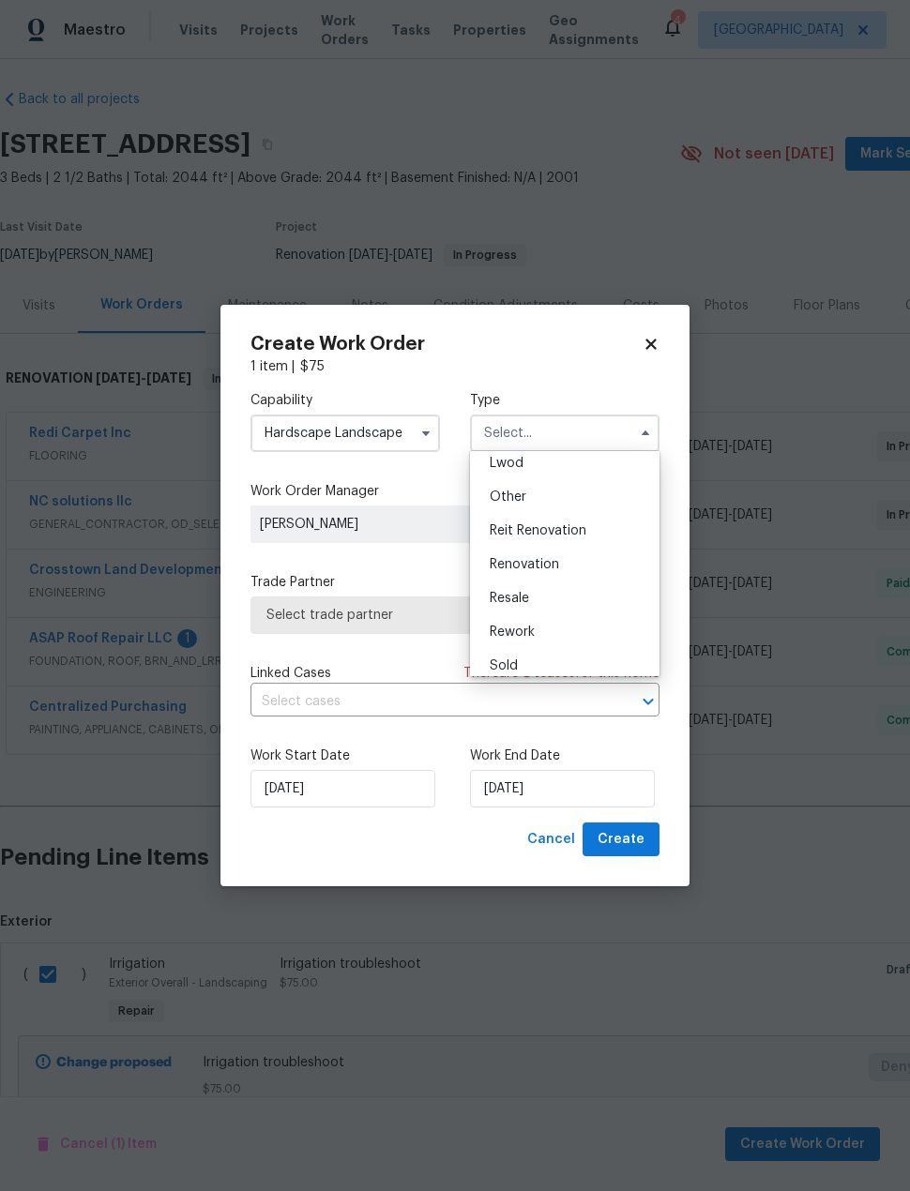
scroll to position [215, 0]
click at [617, 572] on div "Renovation" at bounding box center [565, 562] width 180 height 34
type input "Renovation"
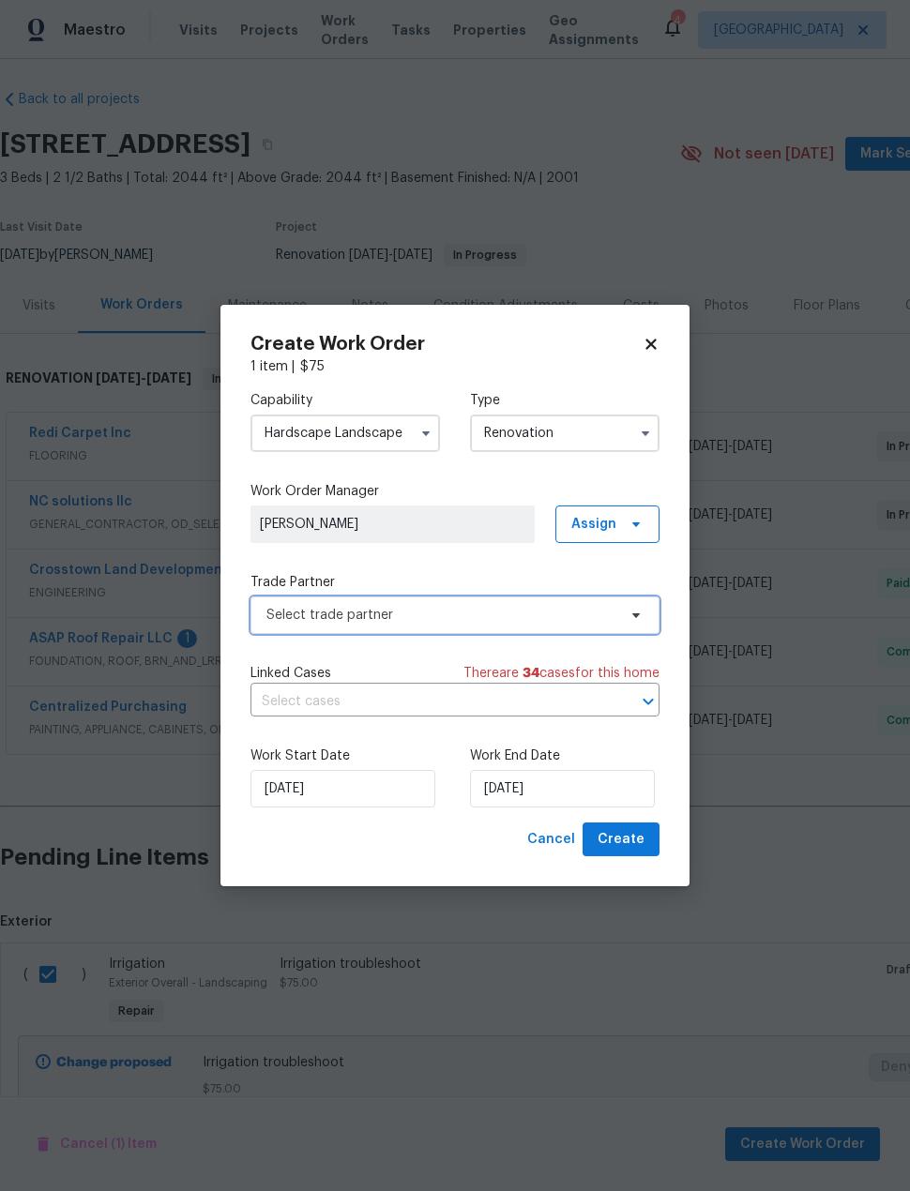
click at [511, 618] on span "Select trade partner" at bounding box center [441, 615] width 350 height 19
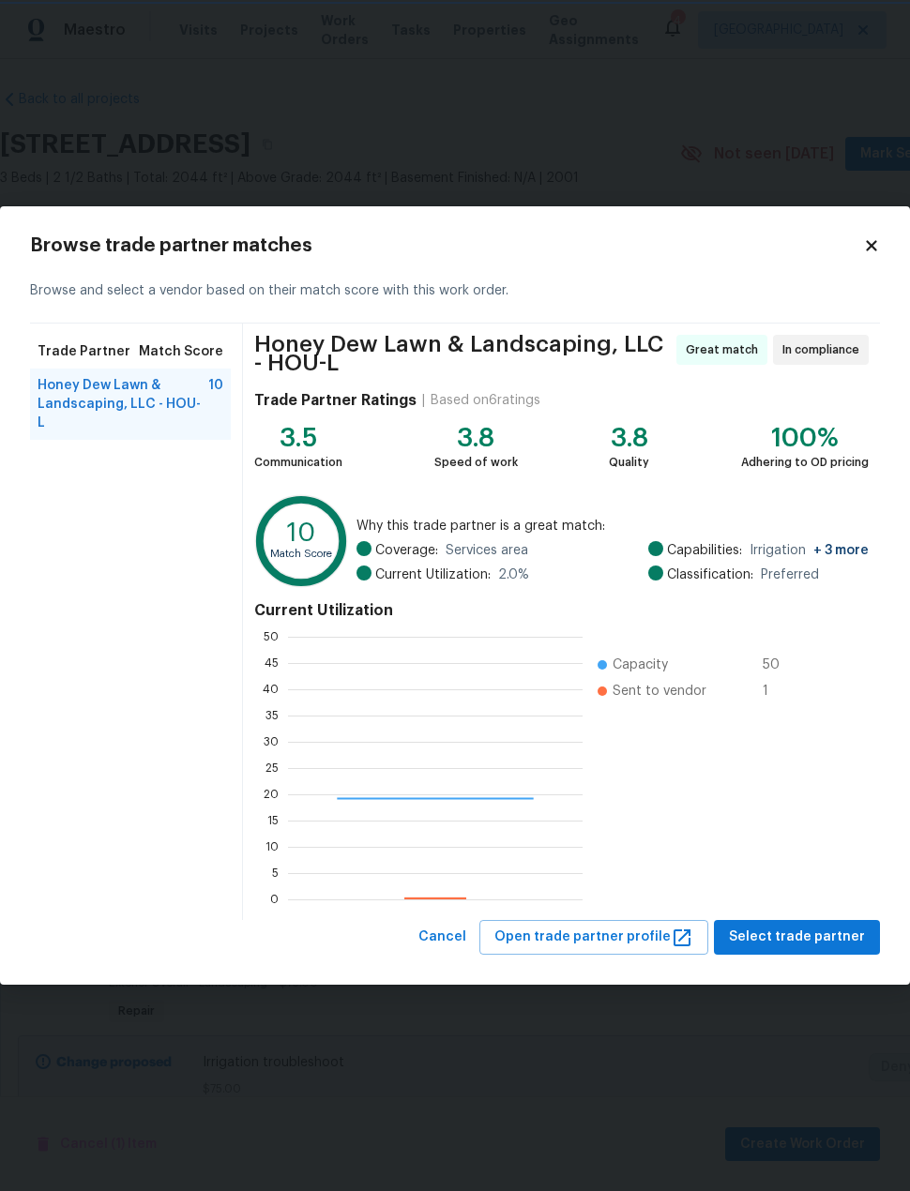
scroll to position [263, 295]
click at [887, 224] on div "Browse trade partner matches Browse and select a vendor based on their match sc…" at bounding box center [455, 595] width 910 height 779
click at [887, 223] on div "Browse trade partner matches Browse and select a vendor based on their match sc…" at bounding box center [455, 595] width 910 height 779
click at [871, 253] on icon at bounding box center [871, 245] width 17 height 17
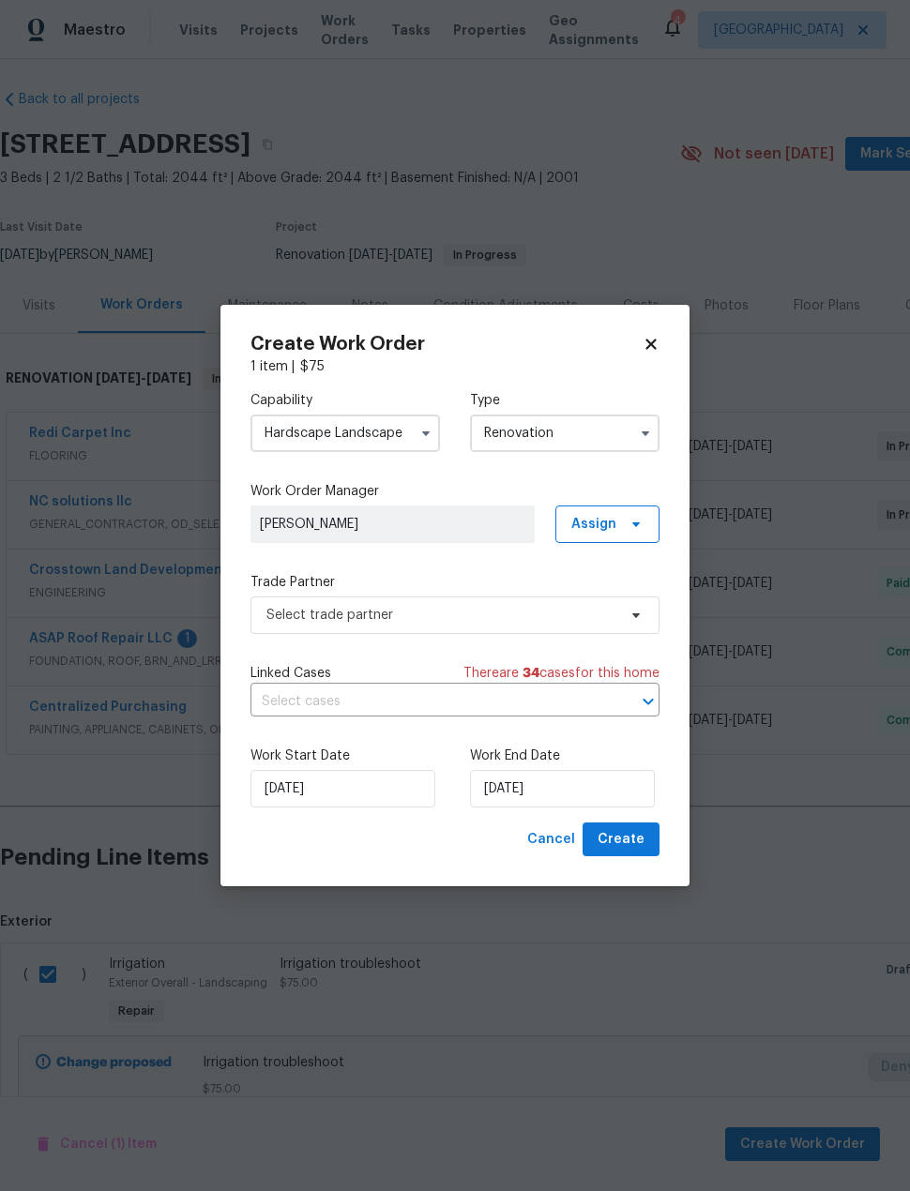
click at [657, 346] on icon at bounding box center [651, 344] width 17 height 17
checkbox input "false"
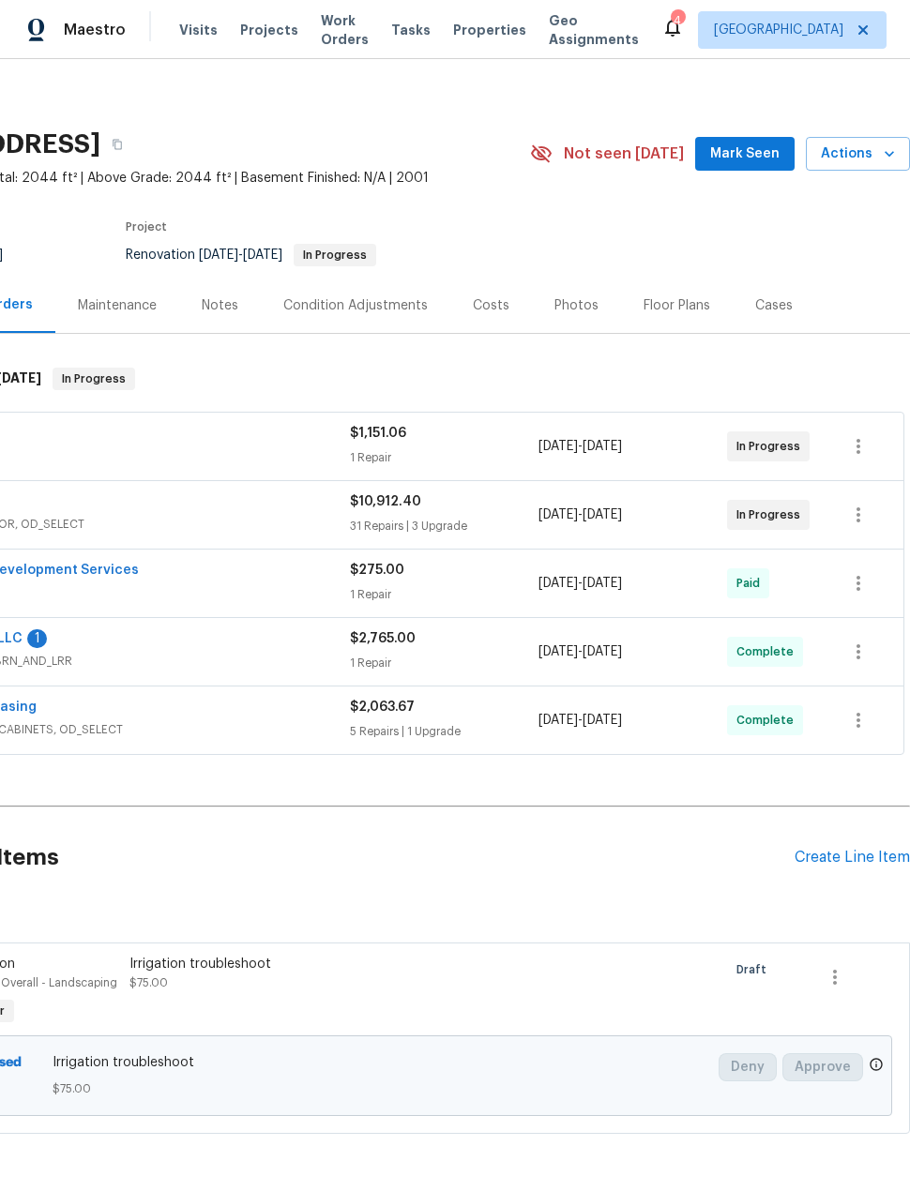
scroll to position [7, 150]
click at [840, 982] on icon "button" at bounding box center [835, 977] width 23 height 23
click at [852, 981] on li "Cancel" at bounding box center [848, 976] width 72 height 31
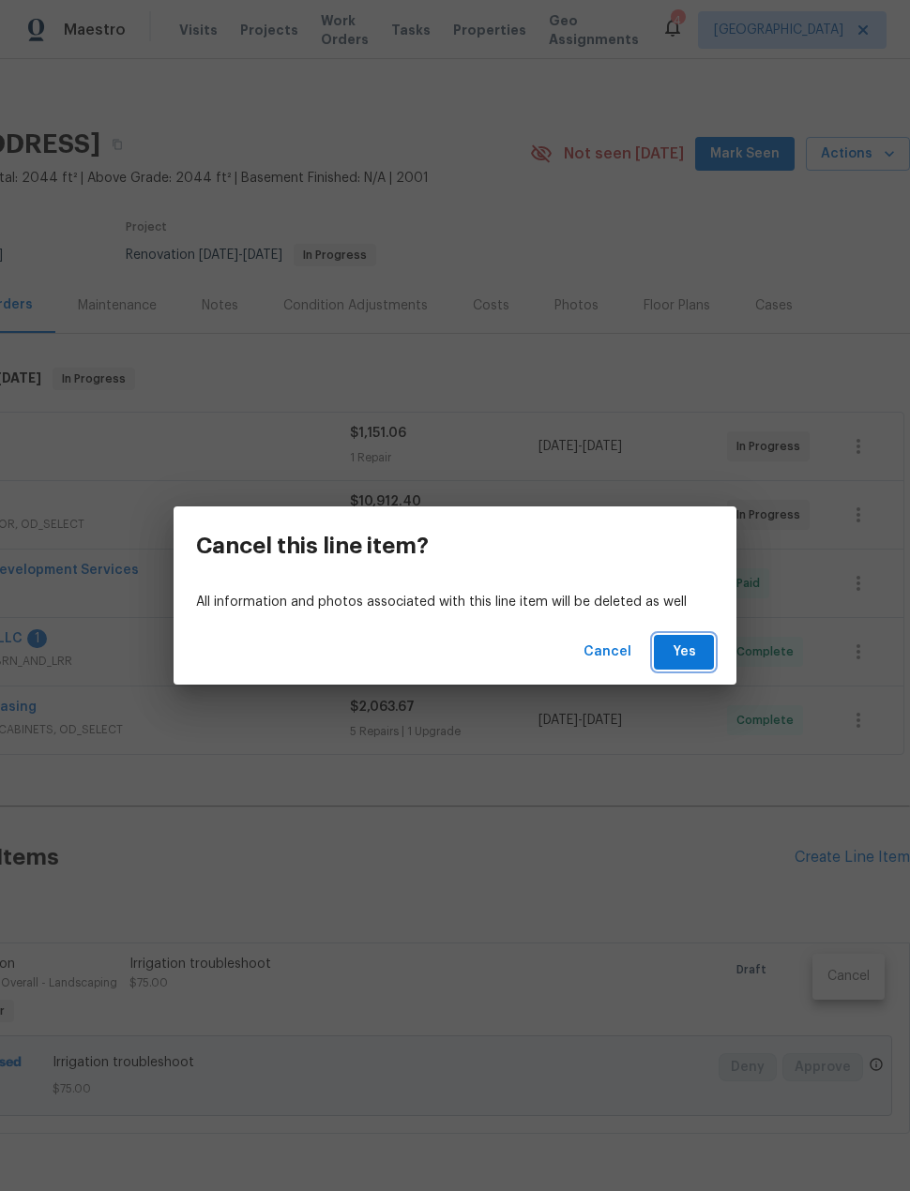
click at [690, 666] on button "Yes" at bounding box center [684, 652] width 60 height 35
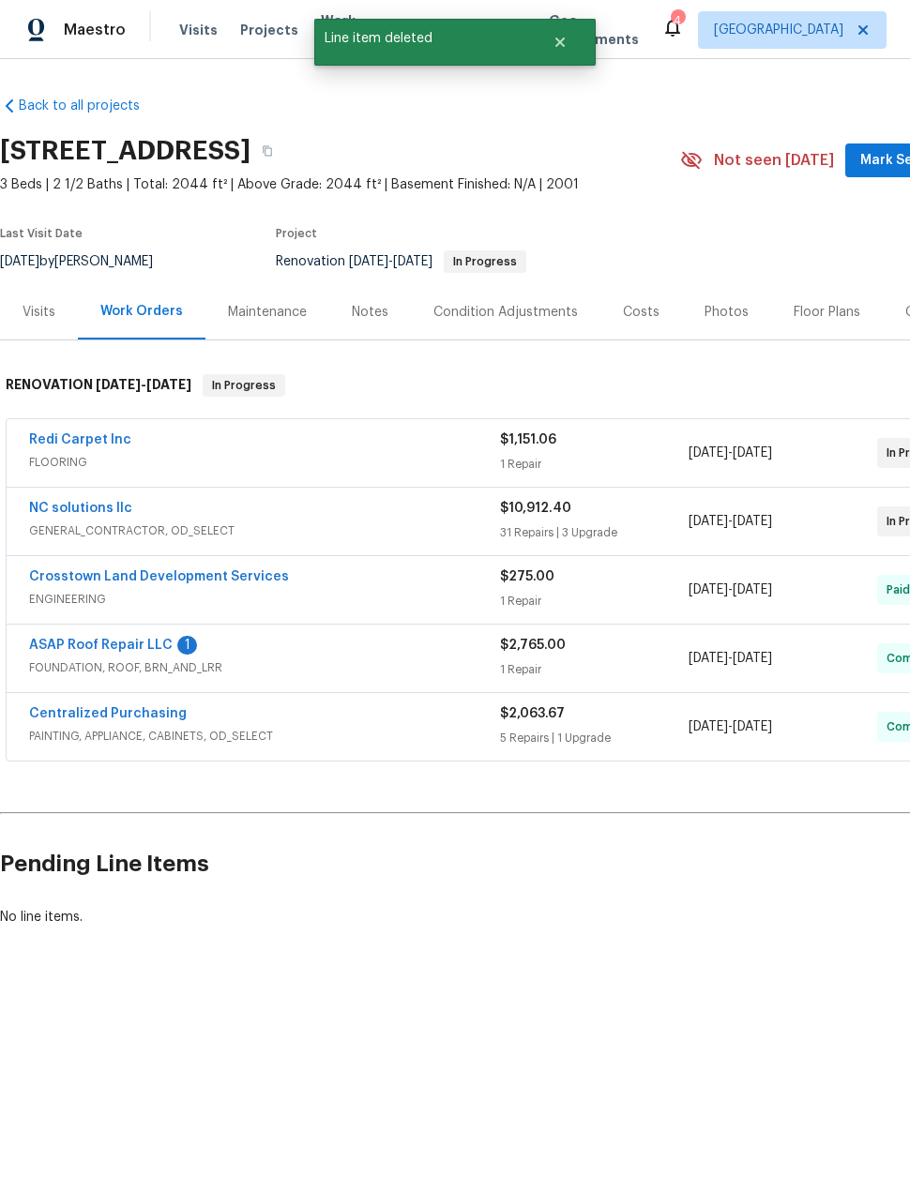
scroll to position [0, 0]
